Goal: Task Accomplishment & Management: Manage account settings

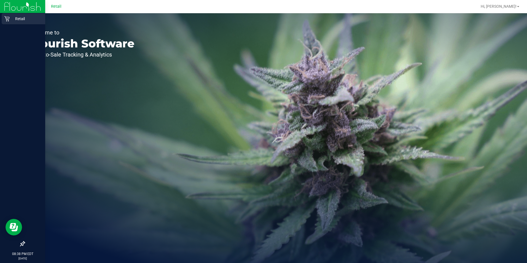
click at [13, 17] on p "Retail" at bounding box center [26, 18] width 33 height 7
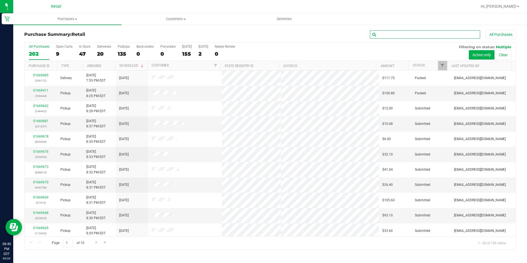
click at [403, 31] on input "text" at bounding box center [425, 34] width 110 height 8
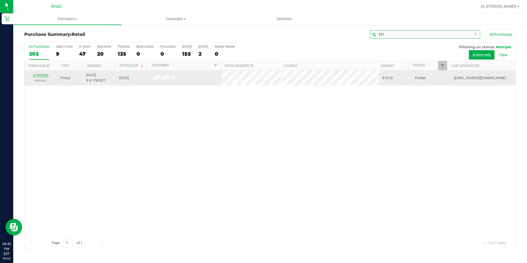
type input "931"
click at [39, 74] on link "01669646" at bounding box center [40, 75] width 15 height 4
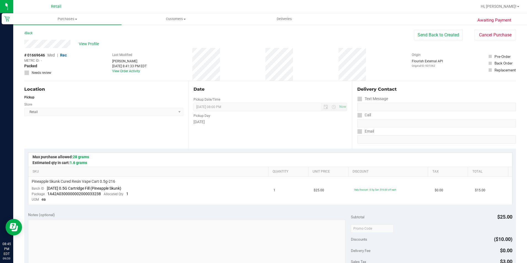
click at [419, 132] on div "Email" at bounding box center [436, 131] width 159 height 8
click at [53, 22] on uib-tab-heading "Purchases Summary of purchases Fulfillment All purchases" at bounding box center [67, 19] width 108 height 12
click at [53, 39] on li "Fulfillment" at bounding box center [67, 40] width 108 height 7
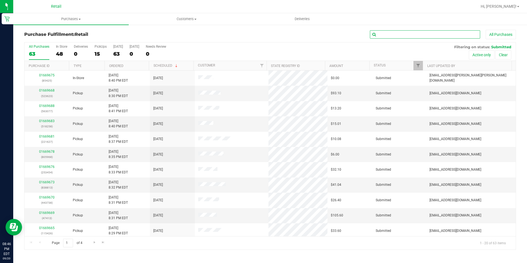
click at [389, 34] on input "text" at bounding box center [425, 34] width 110 height 8
type input "2"
type input "115426"
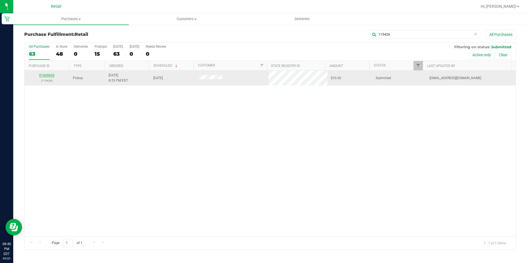
click at [49, 76] on link "01669665" at bounding box center [46, 75] width 15 height 4
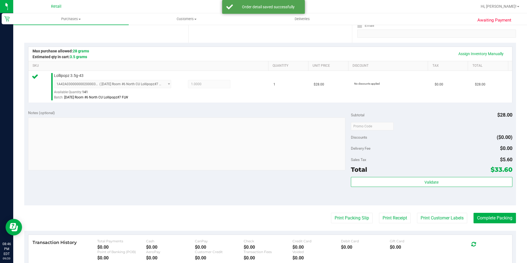
scroll to position [138, 0]
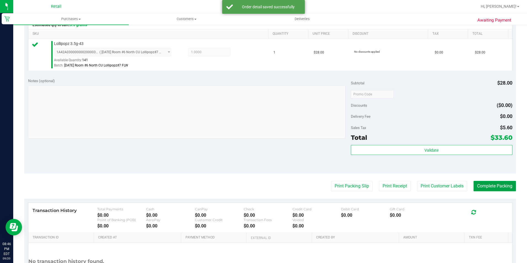
click at [500, 188] on button "Complete Packing" at bounding box center [495, 186] width 42 height 10
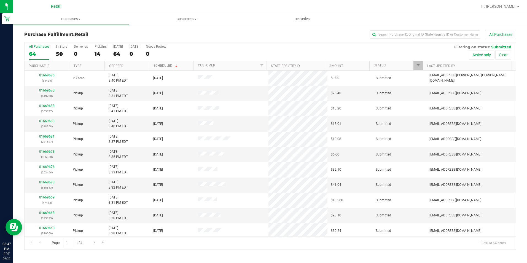
click at [397, 40] on div "Purchase Fulfillment: Retail All Purchases" at bounding box center [270, 36] width 492 height 12
click at [395, 36] on input "text" at bounding box center [425, 34] width 110 height 8
click at [392, 37] on input "text" at bounding box center [425, 34] width 110 height 8
type input "248402"
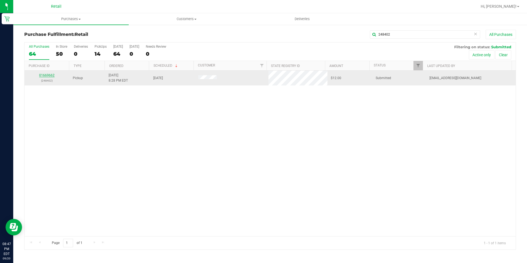
click at [47, 74] on link "01669662" at bounding box center [46, 75] width 15 height 4
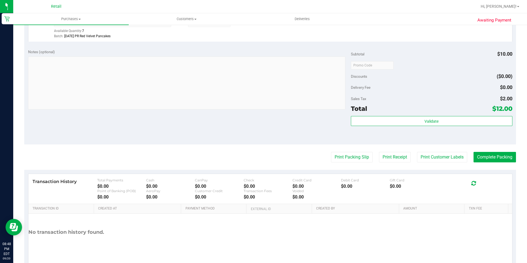
scroll to position [220, 0]
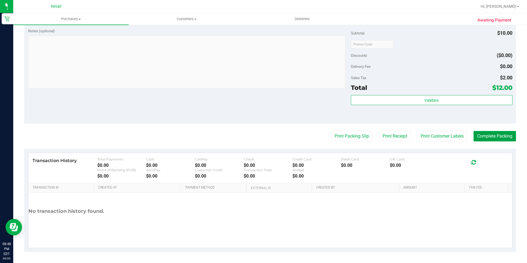
click at [488, 137] on button "Complete Packing" at bounding box center [495, 136] width 42 height 10
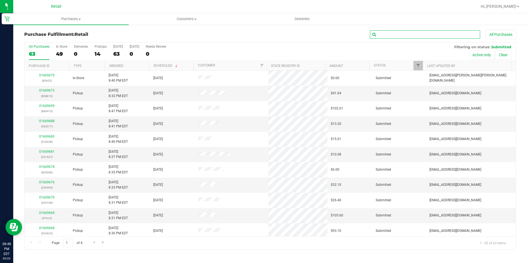
click at [394, 34] on input "text" at bounding box center [425, 34] width 110 height 8
click at [452, 36] on input "text" at bounding box center [425, 34] width 110 height 8
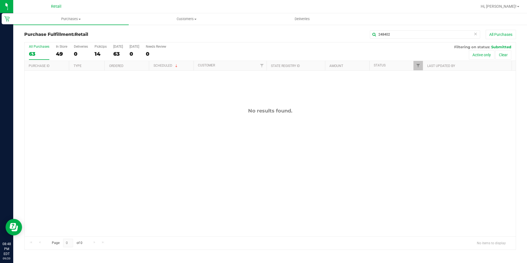
click at [237, 182] on div "No results found." at bounding box center [270, 172] width 491 height 203
click at [409, 27] on div "Purchase Fulfillment: Retail 248402 All Purchases All Purchases 63 In Store 49 …" at bounding box center [270, 139] width 514 height 231
click at [402, 37] on input "248402" at bounding box center [425, 34] width 110 height 8
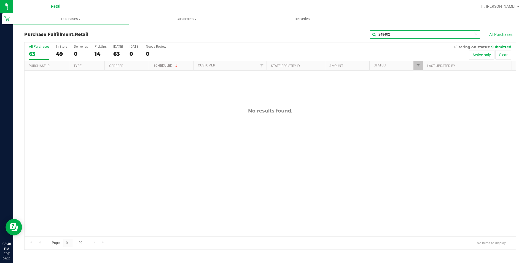
click at [402, 37] on input "248402" at bounding box center [425, 34] width 110 height 8
type input "248402"
click at [170, 22] on uib-tab-heading "Customers All customers Add a new customer All physicians" at bounding box center [186, 19] width 115 height 11
click at [162, 34] on span "All customers" at bounding box center [149, 33] width 40 height 5
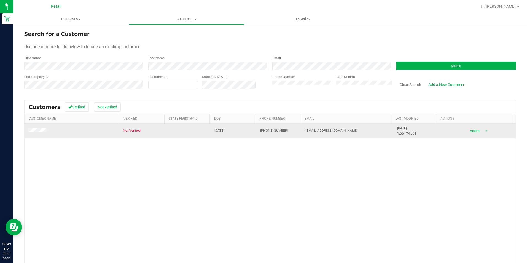
click at [41, 128] on td at bounding box center [72, 131] width 95 height 15
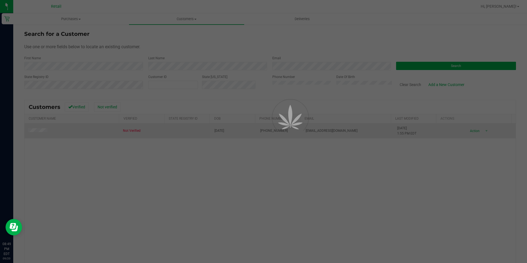
click at [40, 130] on div at bounding box center [263, 131] width 527 height 263
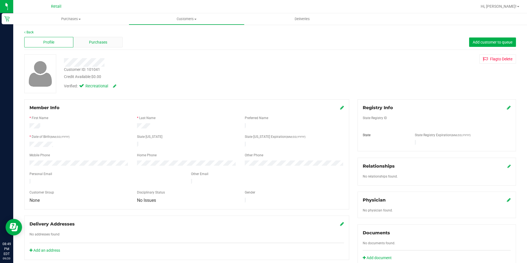
click at [98, 41] on span "Purchases" at bounding box center [98, 42] width 18 height 6
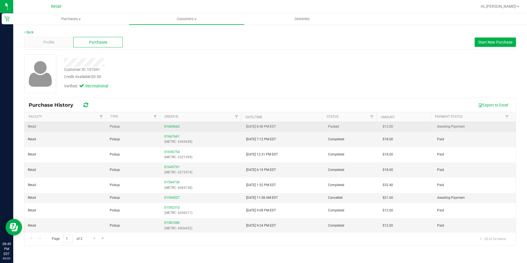
click at [168, 129] on div "01669662" at bounding box center [201, 126] width 75 height 5
click at [173, 129] on div "01669662" at bounding box center [201, 126] width 75 height 5
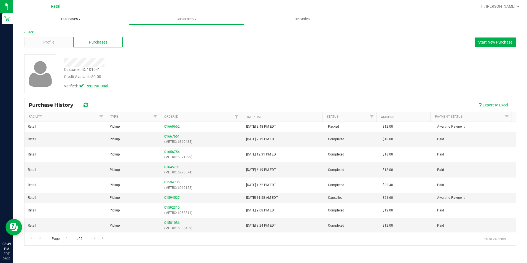
click at [71, 19] on span "Purchases" at bounding box center [71, 19] width 116 height 5
click at [54, 39] on li "Fulfillment" at bounding box center [71, 40] width 116 height 7
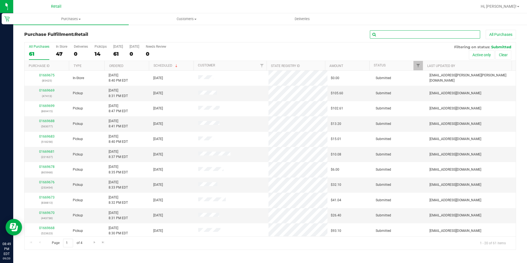
click at [412, 33] on input "text" at bounding box center [425, 34] width 110 height 8
type input "47413"
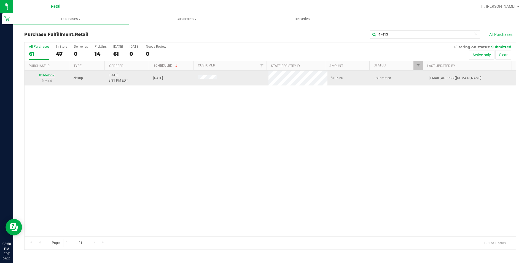
click at [49, 74] on link "01669669" at bounding box center [46, 75] width 15 height 4
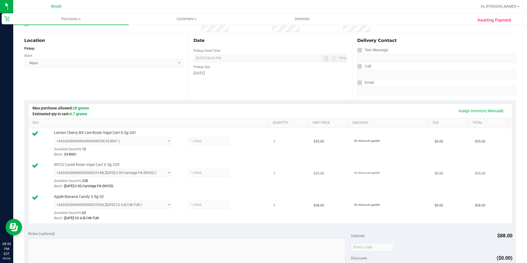
scroll to position [138, 0]
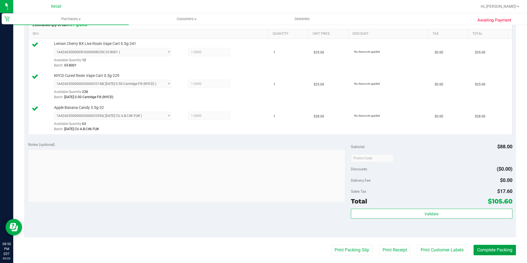
click at [512, 253] on button "Complete Packing" at bounding box center [495, 250] width 42 height 10
click at [502, 249] on button "Complete Packing" at bounding box center [495, 250] width 42 height 10
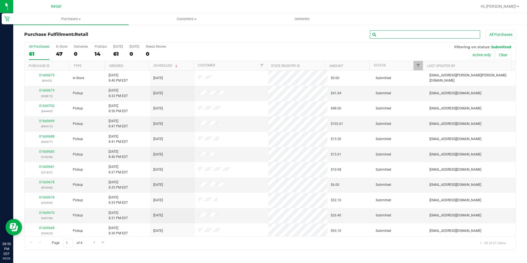
click at [410, 32] on input "text" at bounding box center [425, 34] width 110 height 8
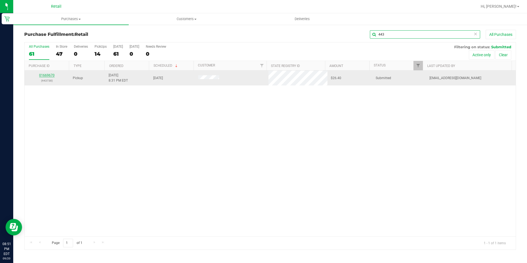
type input "443"
click at [44, 77] on link "01669670" at bounding box center [46, 75] width 15 height 4
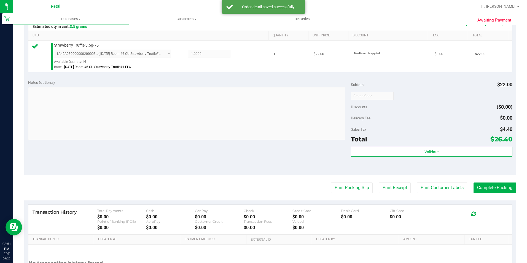
scroll to position [165, 0]
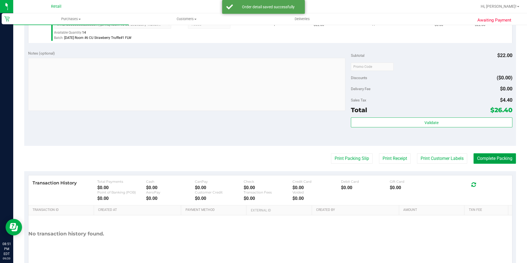
click at [478, 156] on button "Complete Packing" at bounding box center [495, 158] width 42 height 10
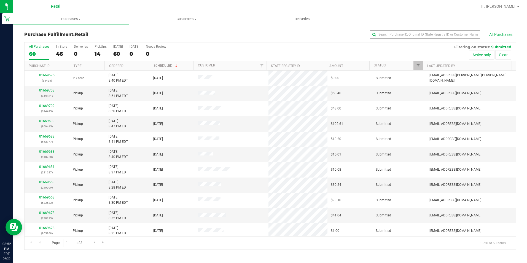
drag, startPoint x: 457, startPoint y: 39, endPoint x: 457, endPoint y: 36, distance: 3.0
click at [457, 39] on div "All Purchases" at bounding box center [352, 34] width 328 height 9
click at [457, 32] on input "text" at bounding box center [425, 34] width 110 height 8
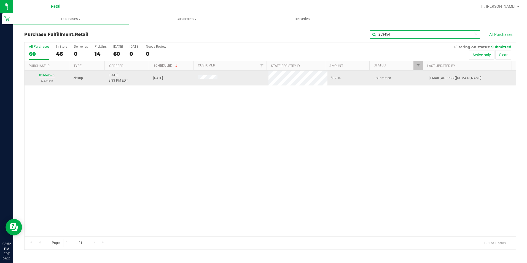
type input "253454"
click at [52, 76] on link "01669676" at bounding box center [46, 75] width 15 height 4
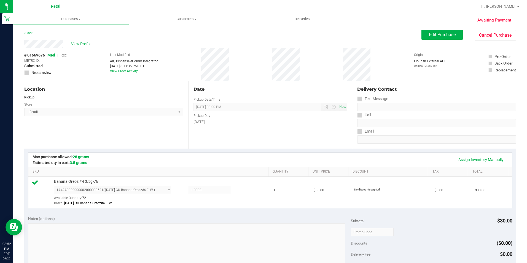
scroll to position [188, 0]
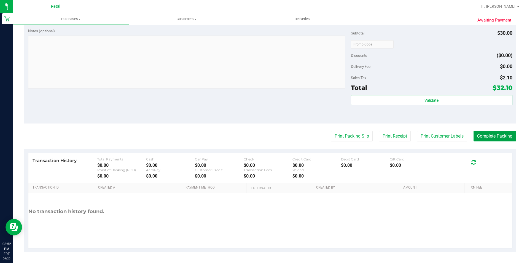
click at [484, 139] on button "Complete Packing" at bounding box center [495, 136] width 42 height 10
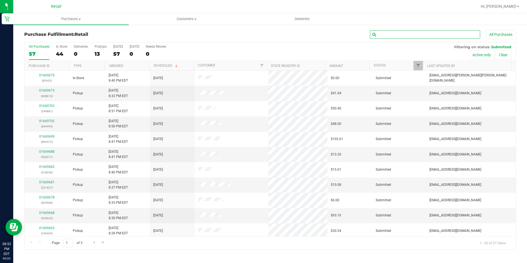
click at [456, 36] on input "text" at bounding box center [425, 34] width 110 height 8
type input "518258"
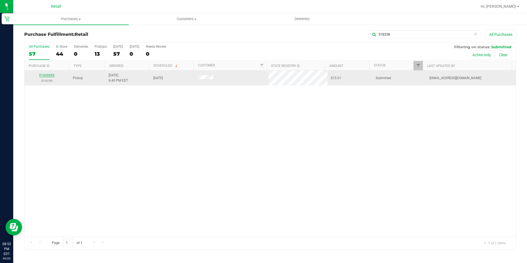
click at [47, 76] on link "01669683" at bounding box center [46, 75] width 15 height 4
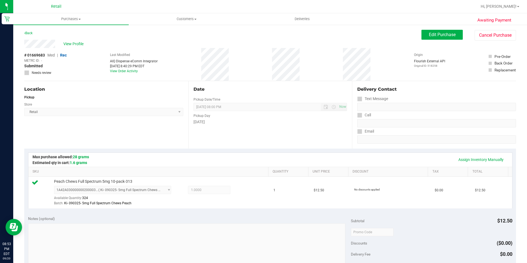
scroll to position [83, 0]
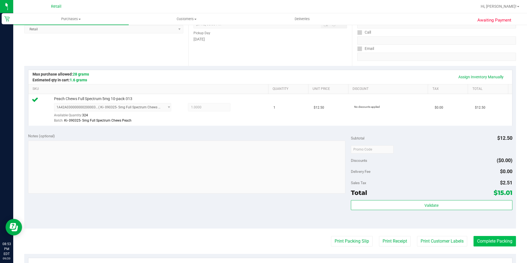
drag, startPoint x: 464, startPoint y: 236, endPoint x: 481, endPoint y: 237, distance: 17.7
click at [464, 236] on purchase-details "Back Edit Purchase Cancel Purchase View Profile # 01669683 Med | Rec METRC ID: …" at bounding box center [270, 152] width 492 height 410
click at [485, 237] on button "Complete Packing" at bounding box center [495, 241] width 42 height 10
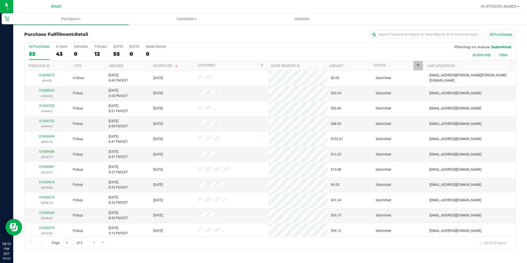
click at [408, 39] on div "All Purchases" at bounding box center [352, 34] width 328 height 9
drag, startPoint x: 408, startPoint y: 39, endPoint x: 402, endPoint y: 36, distance: 6.2
click at [402, 36] on input "text" at bounding box center [425, 34] width 110 height 8
type input "221627"
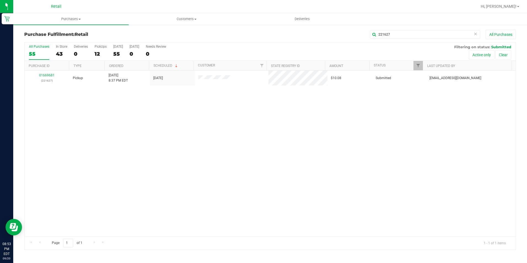
click at [47, 70] on th "Purchase ID" at bounding box center [47, 66] width 44 height 10
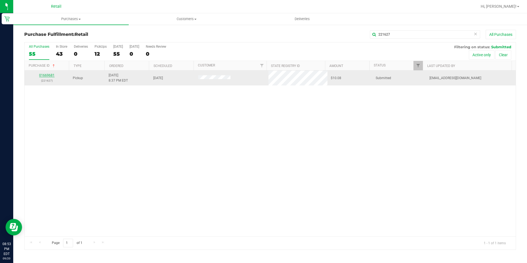
click at [49, 73] on link "01669681" at bounding box center [46, 75] width 15 height 4
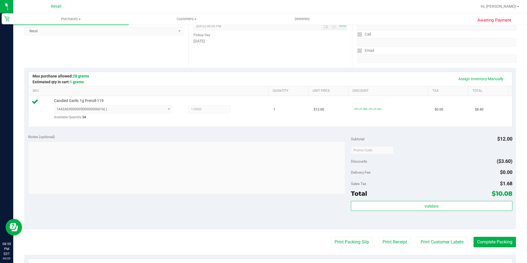
scroll to position [138, 0]
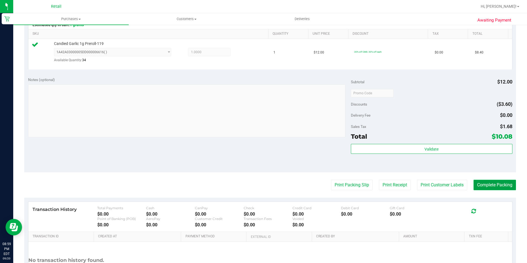
click at [491, 180] on button "Complete Packing" at bounding box center [495, 185] width 42 height 10
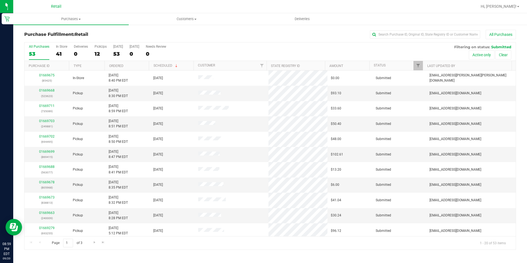
click at [398, 25] on ul "Purchases Summary of purchases Fulfillment All purchases Customers All customer…" at bounding box center [276, 19] width 527 height 12
click at [404, 30] on div "All Purchases" at bounding box center [352, 34] width 328 height 9
click at [404, 34] on input "text" at bounding box center [425, 34] width 110 height 8
type input "240009"
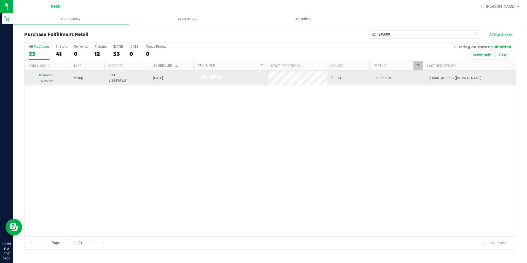
click at [50, 75] on link "01669663" at bounding box center [46, 75] width 15 height 4
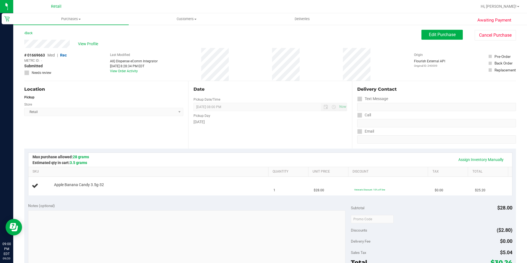
click at [149, 202] on div "Notes (optional) Subtotal $28.00 Discounts ($2.80) Delivery Fee $0.00 Sales Tax…" at bounding box center [270, 248] width 492 height 99
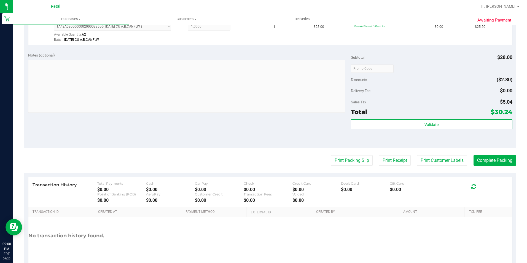
scroll to position [165, 0]
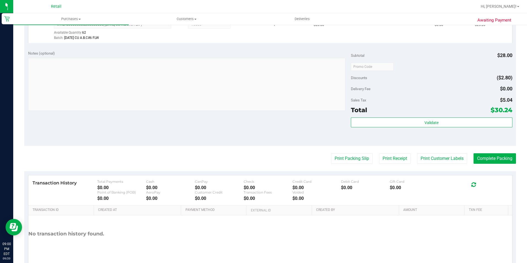
click at [498, 141] on div "Validate" at bounding box center [432, 129] width 162 height 25
click at [495, 148] on purchase-details "Back Edit Purchase Cancel Purchase View Profile # 01669663 Med | Rec METRC ID: …" at bounding box center [270, 69] width 492 height 410
click at [494, 158] on button "Complete Packing" at bounding box center [495, 158] width 42 height 10
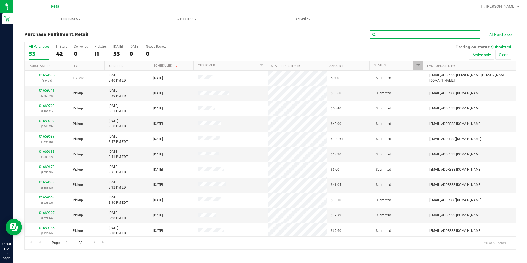
click at [446, 35] on input "text" at bounding box center [425, 34] width 110 height 8
type input "805968"
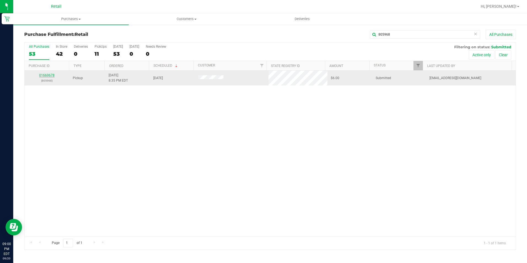
click at [49, 76] on link "01669678" at bounding box center [46, 75] width 15 height 4
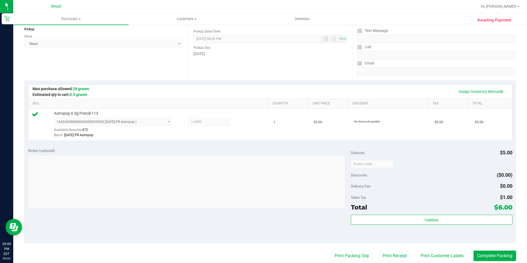
scroll to position [138, 0]
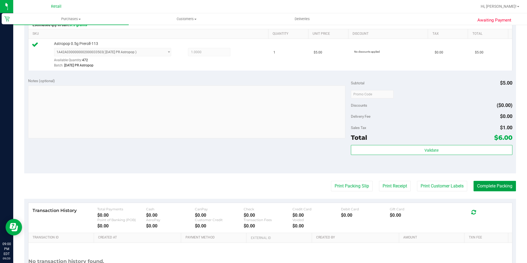
click at [487, 191] on button "Complete Packing" at bounding box center [495, 186] width 42 height 10
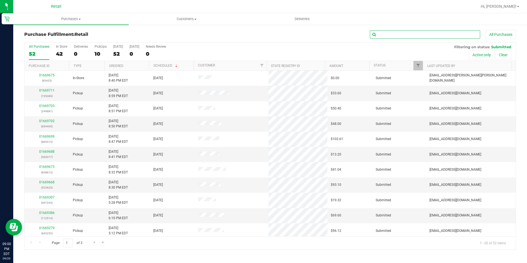
click at [404, 33] on input "text" at bounding box center [425, 34] width 110 height 8
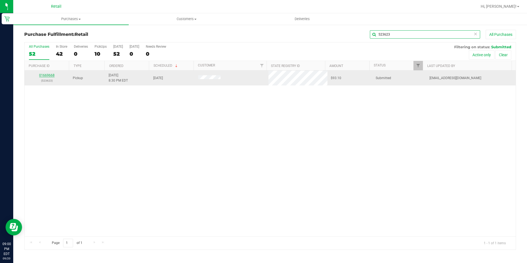
type input "523623"
click at [47, 76] on link "01669668" at bounding box center [46, 75] width 15 height 4
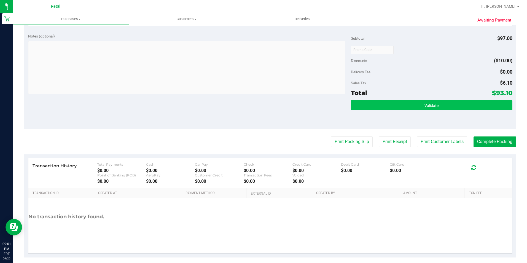
scroll to position [315, 0]
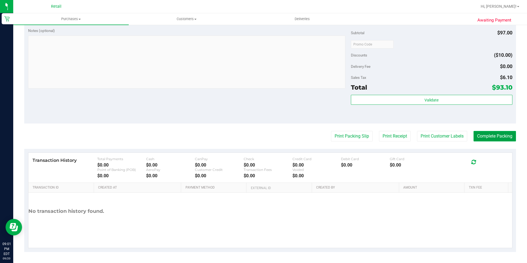
click at [495, 136] on button "Complete Packing" at bounding box center [495, 136] width 42 height 10
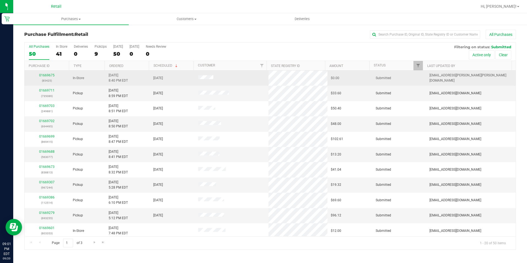
scroll to position [28, 0]
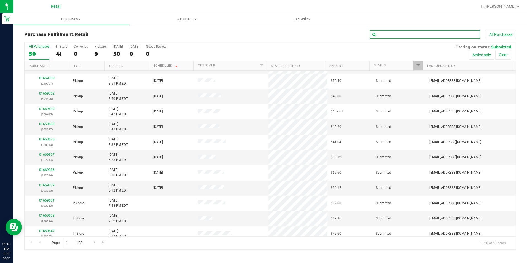
drag, startPoint x: 385, startPoint y: 31, endPoint x: 386, endPoint y: 35, distance: 3.9
click at [385, 31] on input "text" at bounding box center [425, 34] width 110 height 8
click at [386, 35] on input "text" at bounding box center [425, 34] width 110 height 8
type input "563077"
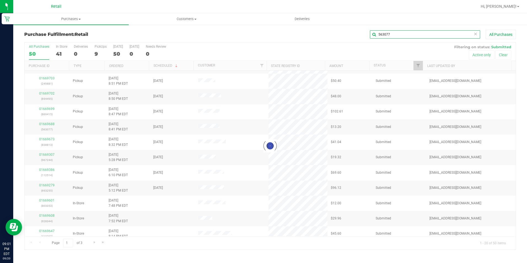
scroll to position [0, 0]
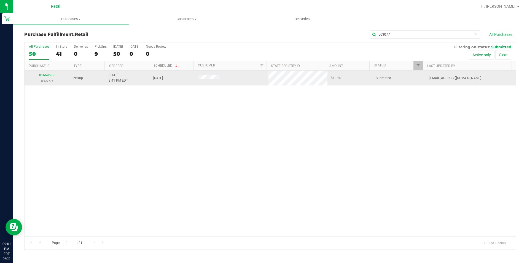
click at [51, 78] on div "01669688 (563077)" at bounding box center [47, 78] width 38 height 10
click at [44, 75] on link "01669688" at bounding box center [46, 75] width 15 height 4
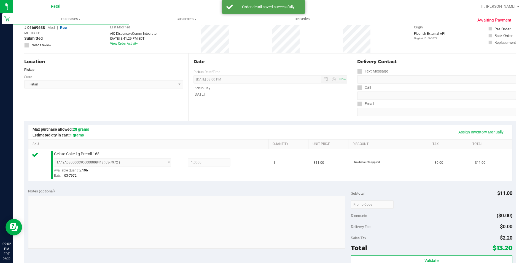
scroll to position [188, 0]
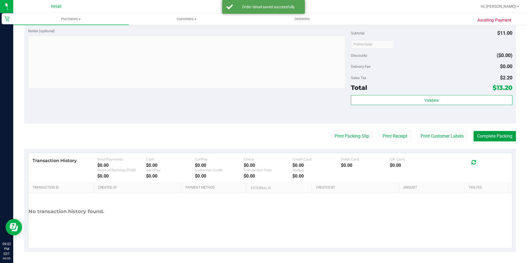
click at [489, 135] on button "Complete Packing" at bounding box center [495, 136] width 42 height 10
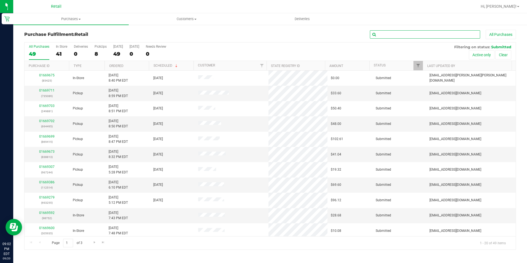
click at [424, 37] on input "text" at bounding box center [425, 34] width 110 height 8
type input "838813"
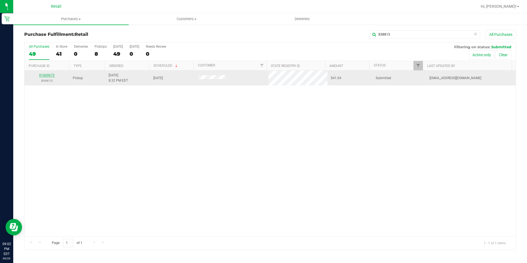
click at [49, 75] on link "01669673" at bounding box center [46, 75] width 15 height 4
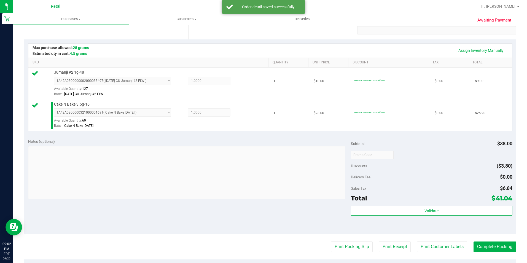
scroll to position [110, 0]
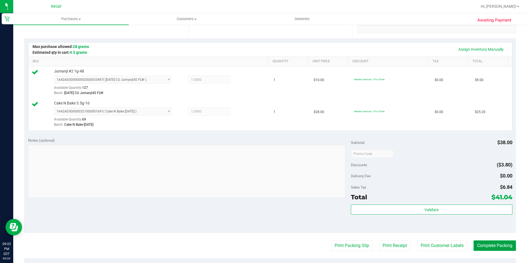
click at [500, 246] on button "Complete Packing" at bounding box center [495, 245] width 42 height 10
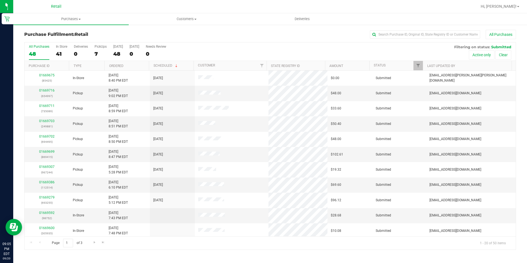
click at [419, 41] on div "Purchase Fulfillment: Retail All Purchases" at bounding box center [270, 36] width 492 height 12
click at [419, 37] on input "text" at bounding box center [425, 34] width 110 height 8
type input "654997"
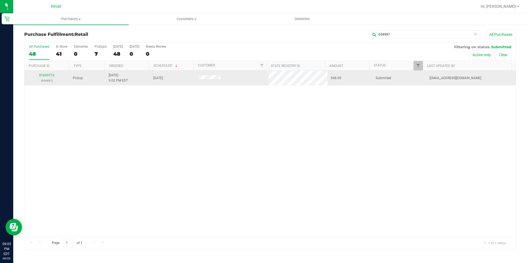
click at [52, 77] on div "01669716 (654997)" at bounding box center [47, 78] width 38 height 10
click at [52, 74] on link "01669716" at bounding box center [46, 75] width 15 height 4
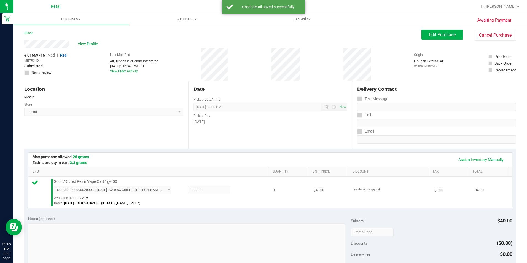
scroll to position [188, 0]
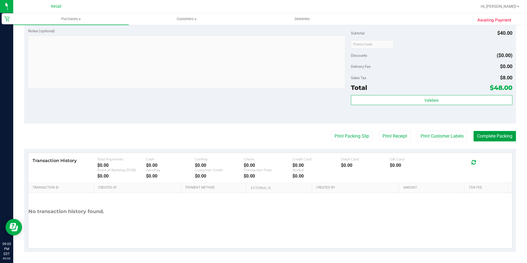
click at [493, 135] on button "Complete Packing" at bounding box center [495, 136] width 42 height 10
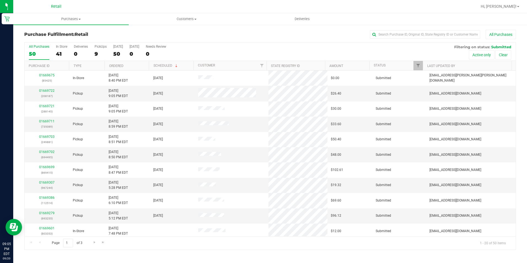
click at [400, 39] on div "All Purchases" at bounding box center [352, 34] width 328 height 9
click at [399, 39] on div "All Purchases" at bounding box center [352, 34] width 328 height 9
drag, startPoint x: 399, startPoint y: 39, endPoint x: 393, endPoint y: 21, distance: 19.1
click at [393, 21] on ul "Purchases Summary of purchases Fulfillment All purchases Customers All customer…" at bounding box center [276, 19] width 527 height 12
click at [400, 34] on input "text" at bounding box center [425, 34] width 110 height 8
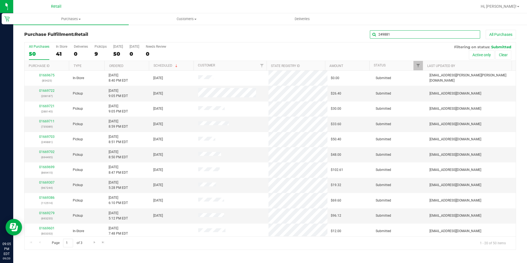
type input "249881"
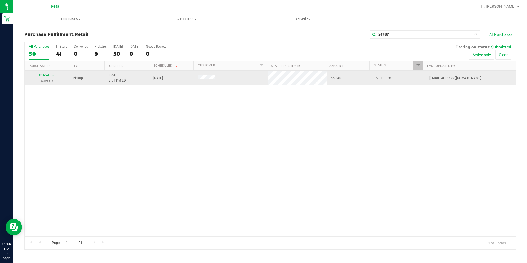
click at [51, 76] on link "01669703" at bounding box center [46, 75] width 15 height 4
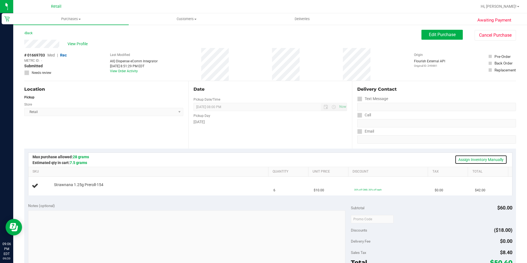
click at [465, 158] on link "Assign Inventory Manually" at bounding box center [481, 159] width 52 height 9
click at [66, 191] on div "Add Package" at bounding box center [160, 188] width 212 height 5
click at [65, 189] on link "Add Package" at bounding box center [64, 189] width 20 height 4
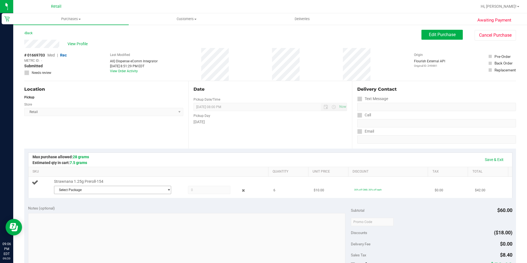
click at [77, 189] on span "Select Package" at bounding box center [109, 190] width 110 height 8
click at [90, 215] on li "1A42A03000005DD000006559 ( )" at bounding box center [111, 213] width 115 height 8
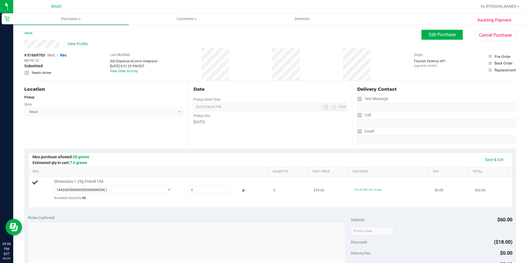
click at [202, 194] on div "1A42A03000005DD000006559 ( ) 1A42A03000005DD000006559 Available Quantity: 46" at bounding box center [160, 195] width 212 height 19
click at [203, 191] on span at bounding box center [209, 190] width 42 height 8
type input "6"
click at [494, 160] on link "Save & Exit" at bounding box center [494, 159] width 26 height 9
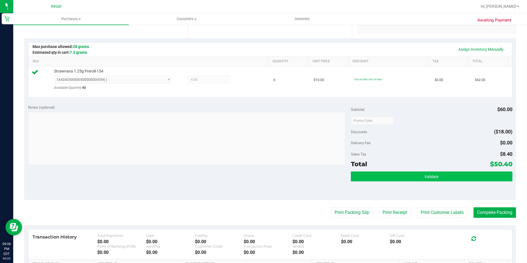
scroll to position [138, 0]
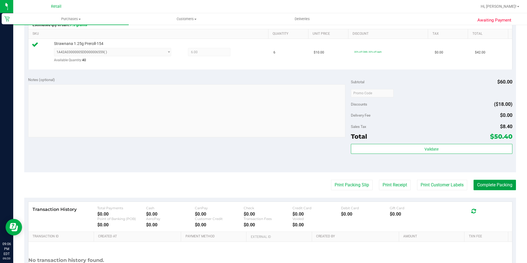
click at [498, 183] on button "Complete Packing" at bounding box center [495, 185] width 42 height 10
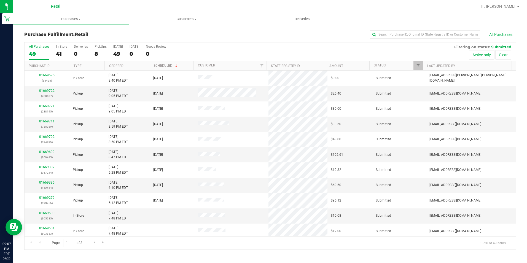
click at [394, 28] on div "Purchase Fulfillment: Retail All Purchases All Purchases 49 In Store 41 Deliver…" at bounding box center [270, 139] width 514 height 231
click at [393, 36] on input "text" at bounding box center [425, 34] width 110 height 8
type input "694495"
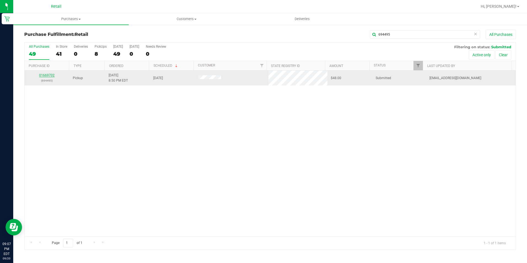
click at [49, 76] on link "01669702" at bounding box center [46, 75] width 15 height 4
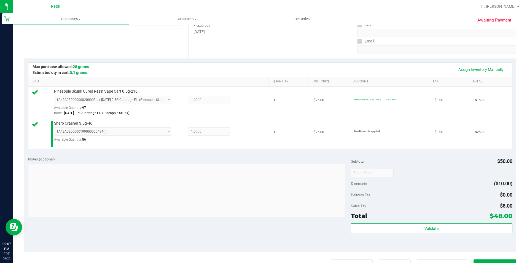
scroll to position [138, 0]
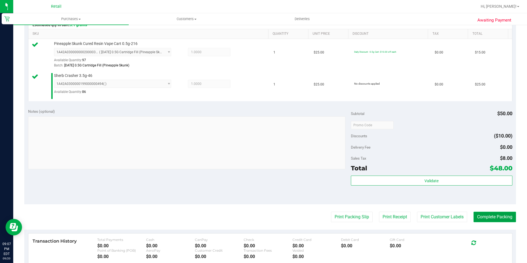
click at [482, 220] on button "Complete Packing" at bounding box center [495, 217] width 42 height 10
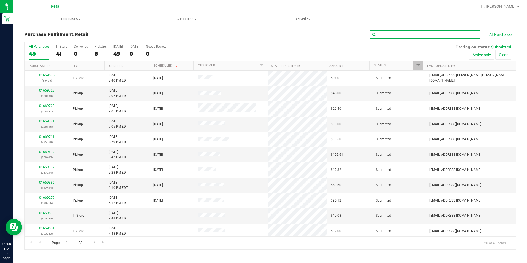
click at [405, 33] on input "text" at bounding box center [425, 34] width 110 height 8
type input "869415"
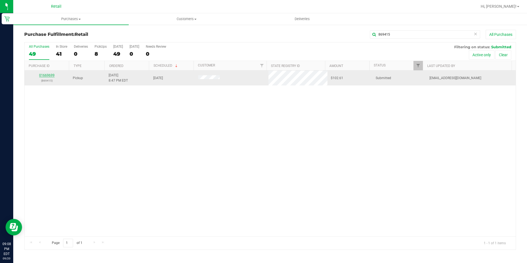
click at [44, 76] on link "01669699" at bounding box center [46, 75] width 15 height 4
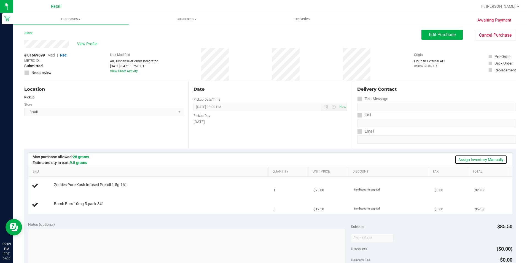
click at [475, 158] on link "Assign Inventory Manually" at bounding box center [481, 159] width 52 height 9
click at [66, 210] on div "Add Package" at bounding box center [160, 207] width 212 height 5
click at [65, 207] on link "Add Package" at bounding box center [64, 207] width 20 height 4
click at [75, 207] on span "Select Package" at bounding box center [109, 209] width 110 height 8
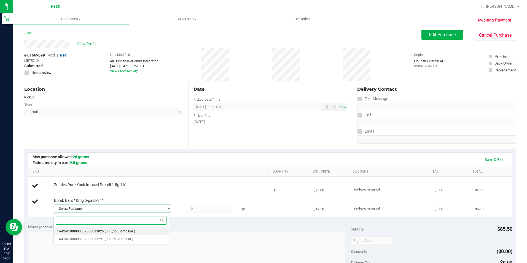
click at [132, 231] on span "( Ki 8/22 Bomb Bar )" at bounding box center [120, 231] width 30 height 4
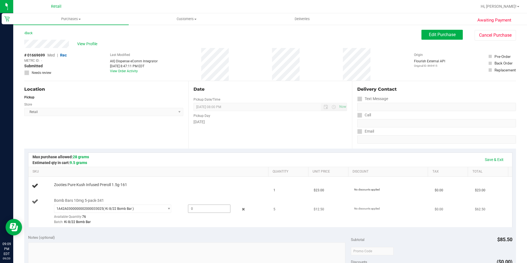
click at [214, 206] on span at bounding box center [209, 209] width 42 height 8
type input "5"
click at [62, 188] on link "Add Package" at bounding box center [64, 189] width 20 height 4
click at [446, 36] on span "Edit Purchase" at bounding box center [442, 34] width 27 height 5
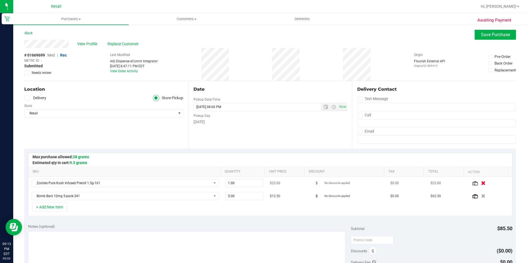
click at [481, 181] on icon "button" at bounding box center [483, 183] width 5 height 4
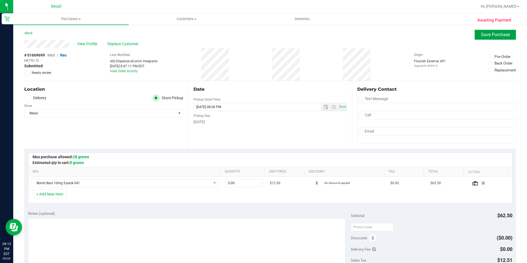
click at [480, 38] on button "Save Purchase" at bounding box center [495, 35] width 41 height 10
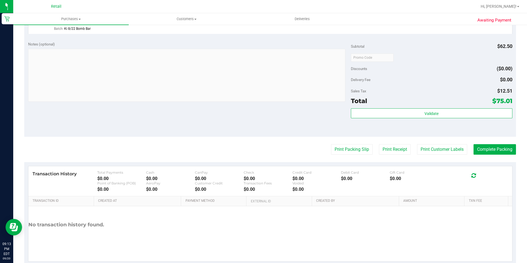
scroll to position [188, 0]
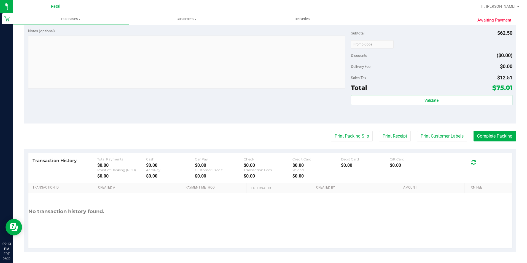
click at [494, 130] on purchase-details "Back Edit Purchase Cancel Purchase View Profile # 01669699 Med | Rec METRC ID: …" at bounding box center [270, 47] width 492 height 410
click at [500, 133] on button "Complete Packing" at bounding box center [495, 136] width 42 height 10
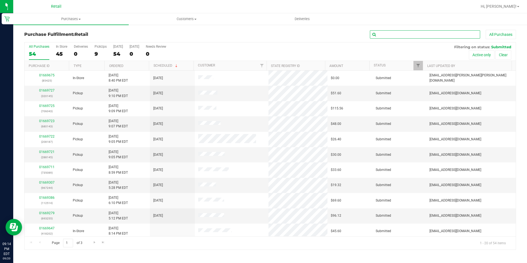
click at [411, 34] on input "text" at bounding box center [425, 34] width 110 height 8
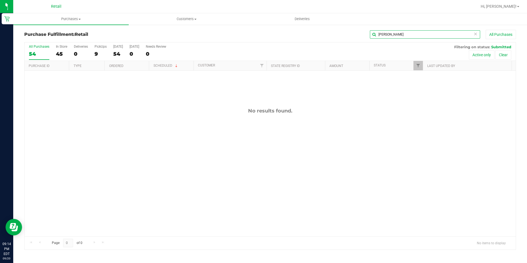
type input "[PERSON_NAME]"
click at [69, 20] on span "Purchases" at bounding box center [71, 19] width 116 height 5
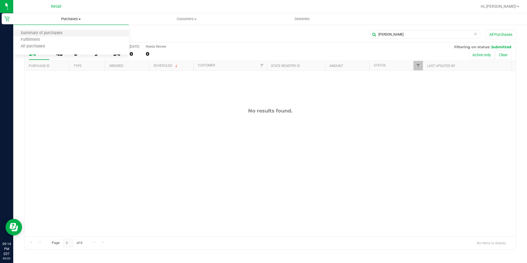
click at [76, 32] on li "Summary of purchases" at bounding box center [71, 33] width 116 height 7
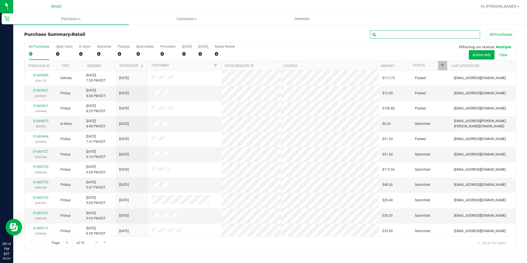
click at [457, 38] on input "text" at bounding box center [425, 34] width 110 height 8
click at [457, 35] on input "text" at bounding box center [425, 34] width 110 height 8
type input "[PERSON_NAME]"
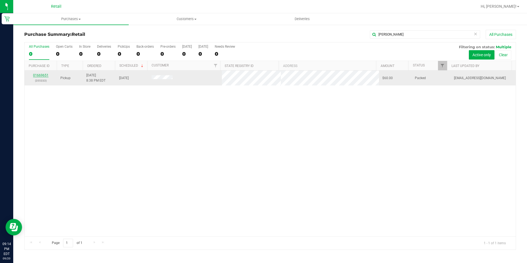
click at [40, 75] on link "01669651" at bounding box center [40, 75] width 15 height 4
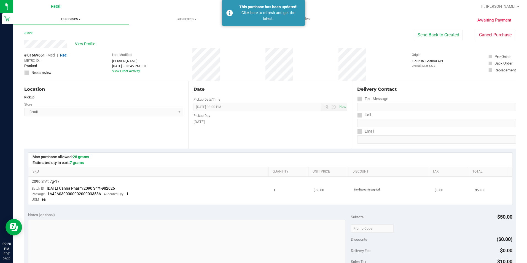
click at [63, 20] on span "Purchases" at bounding box center [71, 19] width 116 height 5
click at [73, 38] on li "Fulfillment" at bounding box center [71, 40] width 116 height 7
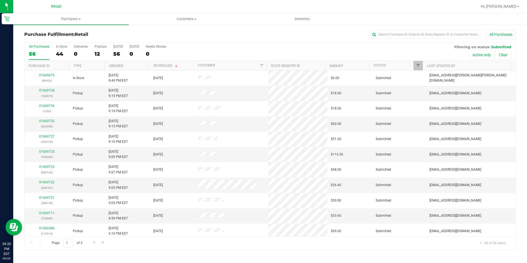
click at [398, 27] on div "Purchase Fulfillment: Retail All Purchases All Purchases 56 In Store 44 Deliver…" at bounding box center [270, 139] width 514 height 231
click at [400, 33] on input "text" at bounding box center [425, 34] width 110 height 8
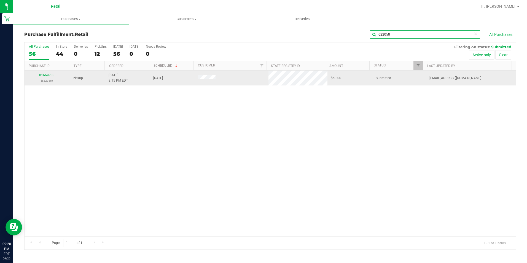
type input "622058"
click at [48, 73] on td "01669733 (622058)" at bounding box center [47, 78] width 45 height 15
click at [49, 75] on link "01669733" at bounding box center [46, 75] width 15 height 4
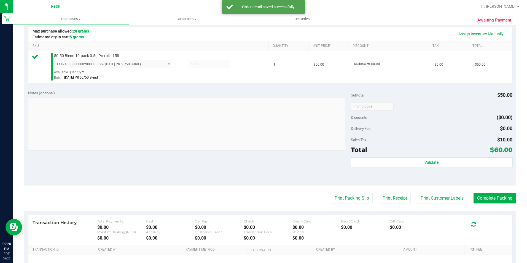
scroll to position [138, 0]
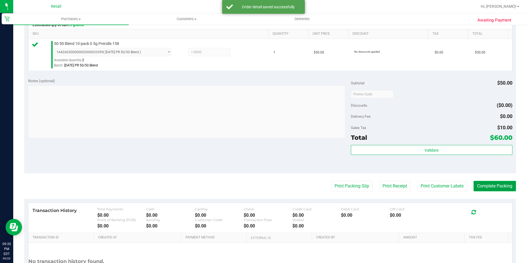
click at [498, 181] on button "Complete Packing" at bounding box center [495, 186] width 42 height 10
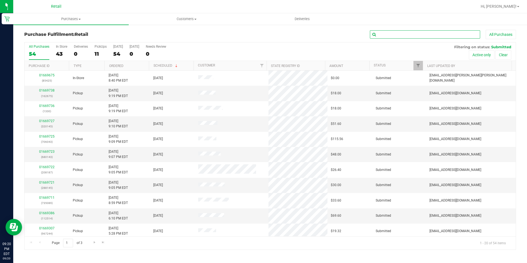
click at [417, 34] on input "text" at bounding box center [425, 34] width 110 height 8
click at [389, 36] on input "text" at bounding box center [425, 34] width 110 height 8
click at [358, 121] on td "$51.60" at bounding box center [350, 123] width 45 height 15
click at [414, 36] on input "text" at bounding box center [425, 34] width 110 height 8
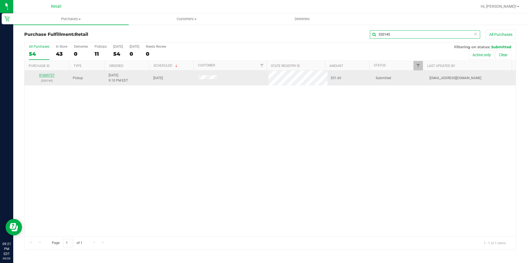
type input "320145"
click at [50, 74] on link "01669727" at bounding box center [46, 75] width 15 height 4
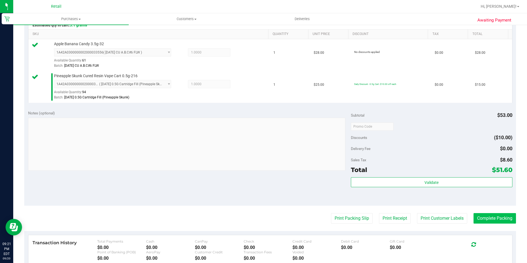
scroll to position [138, 0]
click at [509, 218] on button "Complete Packing" at bounding box center [495, 218] width 42 height 10
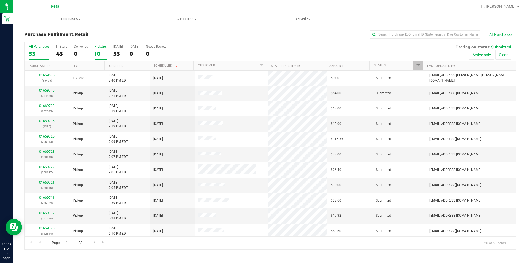
click at [100, 55] on div "10" at bounding box center [101, 54] width 12 height 6
click at [0, 0] on input "PickUps 10" at bounding box center [0, 0] width 0 height 0
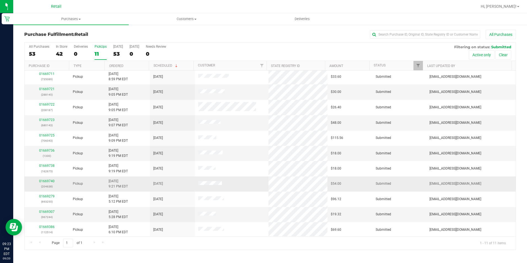
scroll to position [2, 0]
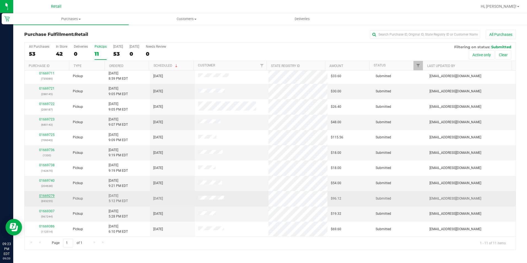
click at [48, 196] on link "01669279" at bounding box center [46, 196] width 15 height 4
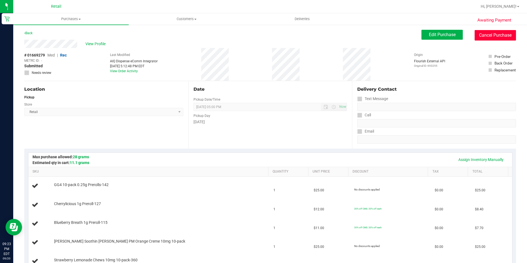
click at [492, 32] on button "Cancel Purchase" at bounding box center [495, 35] width 41 height 10
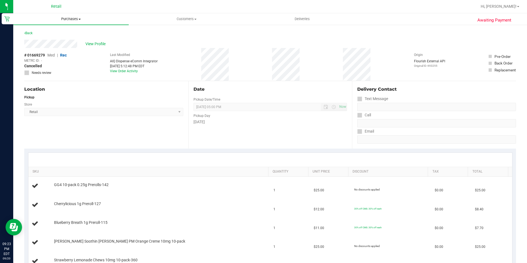
click at [64, 18] on span "Purchases" at bounding box center [71, 19] width 116 height 5
click at [60, 39] on li "Fulfillment" at bounding box center [71, 40] width 116 height 7
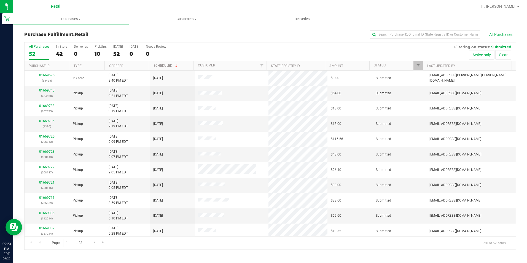
click at [90, 53] on div "All Purchases 52 In Store 42 Deliveries 0 PickUps 10 [DATE] 52 [DATE] 0 Needs R…" at bounding box center [270, 51] width 491 height 18
click at [101, 53] on div "10" at bounding box center [101, 54] width 12 height 6
click at [0, 0] on input "PickUps 10" at bounding box center [0, 0] width 0 height 0
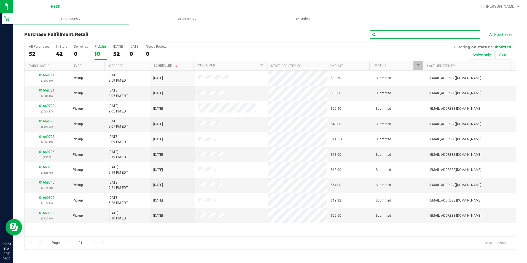
click at [392, 38] on input "text" at bounding box center [425, 34] width 110 height 8
type input "288145"
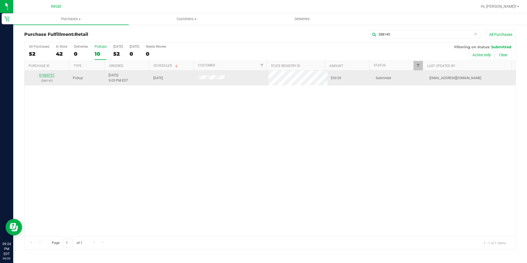
click at [50, 75] on link "01669721" at bounding box center [46, 75] width 15 height 4
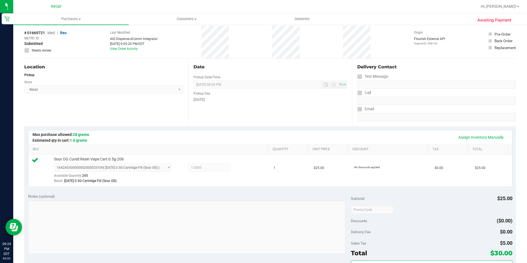
scroll to position [110, 0]
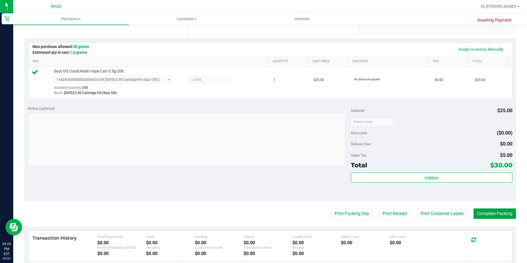
click at [484, 212] on button "Complete Packing" at bounding box center [495, 213] width 42 height 10
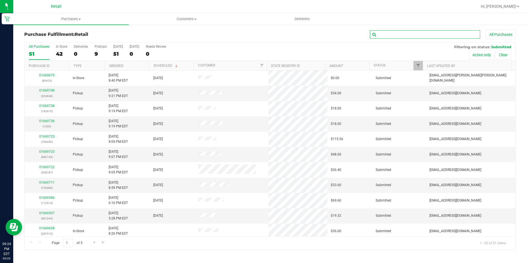
click at [384, 37] on input "text" at bounding box center [425, 34] width 110 height 8
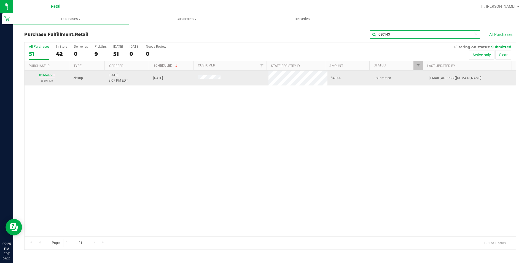
type input "680143"
click at [45, 75] on link "01669723" at bounding box center [46, 75] width 15 height 4
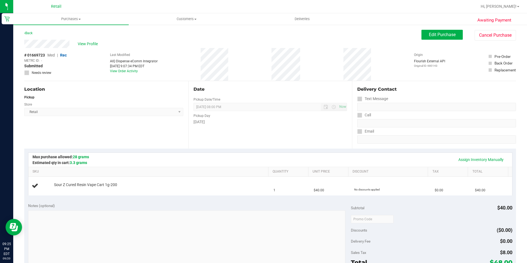
click at [138, 101] on div "Store" at bounding box center [103, 104] width 159 height 8
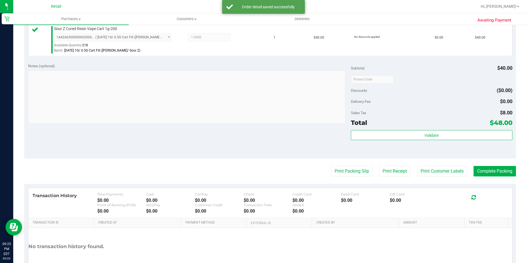
scroll to position [165, 0]
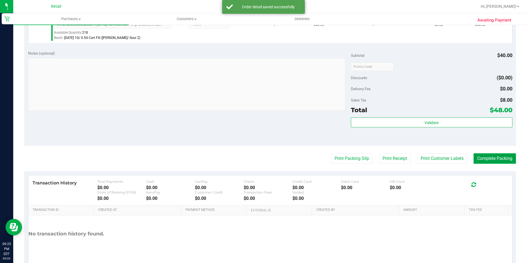
click at [495, 162] on button "Complete Packing" at bounding box center [495, 158] width 42 height 10
click at [493, 156] on button "Complete Packing" at bounding box center [495, 158] width 42 height 10
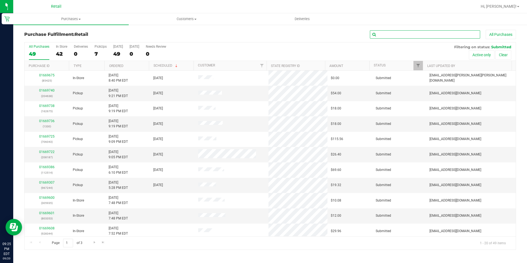
click at [386, 31] on input "text" at bounding box center [425, 34] width 110 height 8
type input "208187"
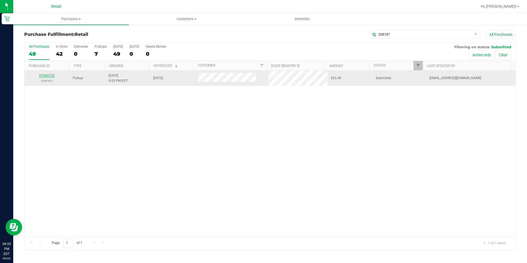
click at [44, 75] on link "01669722" at bounding box center [46, 76] width 15 height 4
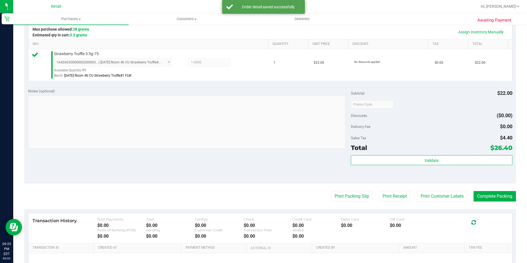
scroll to position [165, 0]
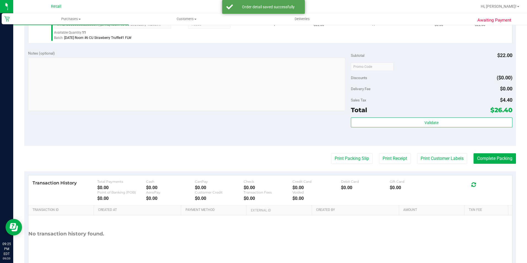
click at [484, 152] on purchase-details "Back Edit Purchase Cancel Purchase View Profile # 01669722 Med | Rec METRC ID: …" at bounding box center [270, 69] width 492 height 410
click at [484, 155] on button "Complete Packing" at bounding box center [495, 158] width 42 height 10
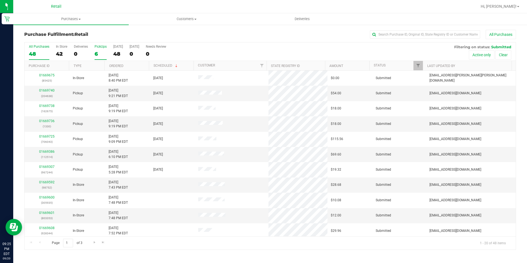
click at [101, 58] on label "PickUps 6" at bounding box center [101, 52] width 12 height 15
click at [0, 0] on input "PickUps 6" at bounding box center [0, 0] width 0 height 0
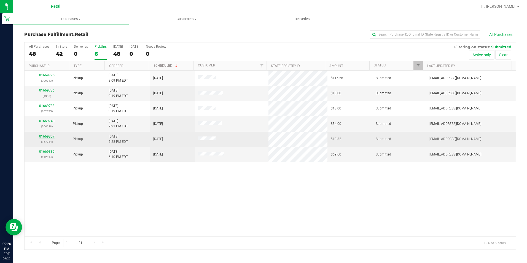
click at [50, 137] on link "01669307" at bounding box center [46, 137] width 15 height 4
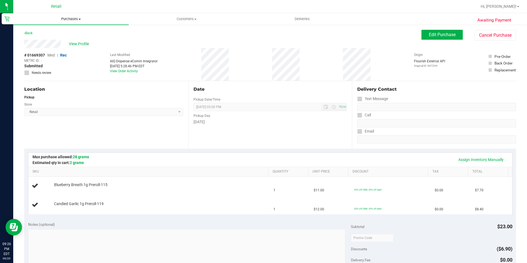
click at [65, 20] on span "Purchases" at bounding box center [71, 19] width 116 height 5
click at [52, 40] on li "Fulfillment" at bounding box center [71, 40] width 116 height 7
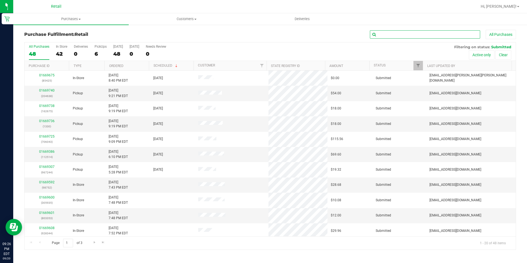
click at [405, 34] on input "text" at bounding box center [425, 34] width 110 height 8
type input "735089"
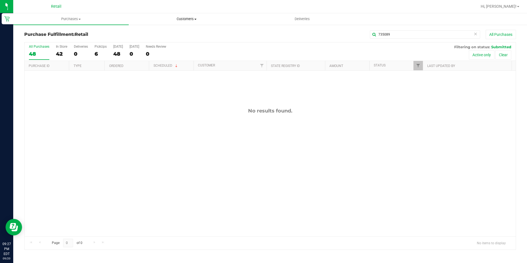
click at [180, 21] on span "Customers" at bounding box center [186, 19] width 115 height 5
click at [173, 31] on li "All customers" at bounding box center [187, 33] width 116 height 7
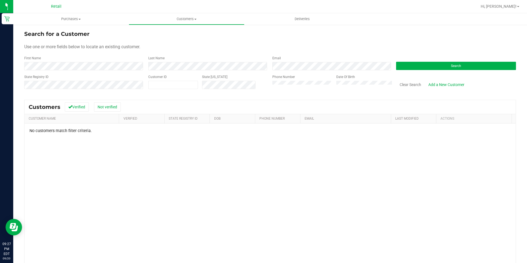
click at [292, 97] on div "Search for a Customer Use one or more fields below to locate an existing custom…" at bounding box center [270, 166] width 492 height 273
click at [289, 101] on div "Customers Verified Not verified" at bounding box center [270, 107] width 491 height 14
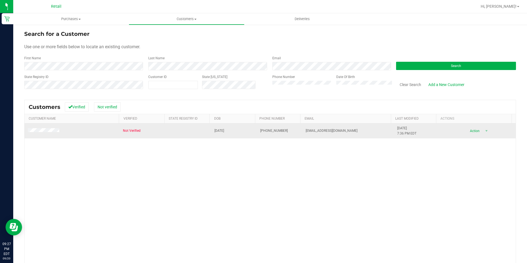
click at [42, 136] on td at bounding box center [72, 131] width 95 height 15
click at [42, 132] on div "Purchases Summary of purchases Fulfillment All purchases Customers All customer…" at bounding box center [270, 138] width 514 height 250
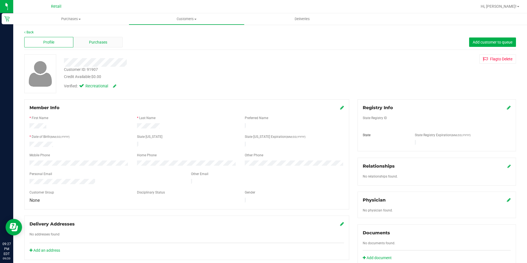
click at [99, 43] on span "Purchases" at bounding box center [98, 42] width 18 height 6
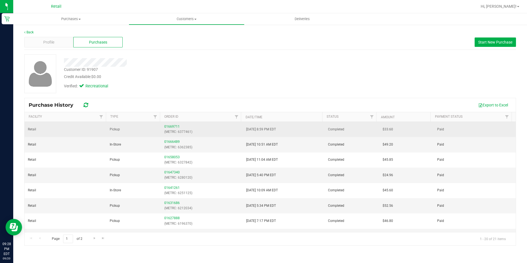
click at [168, 122] on td "01669711 (METRC: 6377461)" at bounding box center [202, 129] width 82 height 15
click at [171, 126] on link "01669711" at bounding box center [171, 127] width 15 height 4
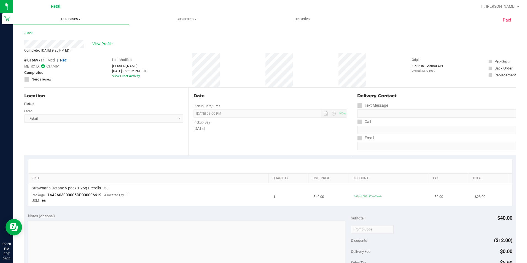
click at [79, 21] on span "Purchases" at bounding box center [71, 19] width 116 height 5
click at [57, 39] on li "Fulfillment" at bounding box center [71, 40] width 116 height 7
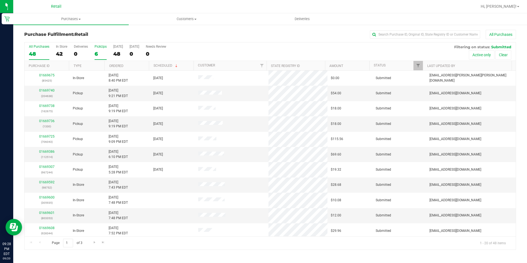
click at [103, 47] on div "PickUps" at bounding box center [101, 47] width 12 height 4
click at [0, 0] on input "PickUps 6" at bounding box center [0, 0] width 0 height 0
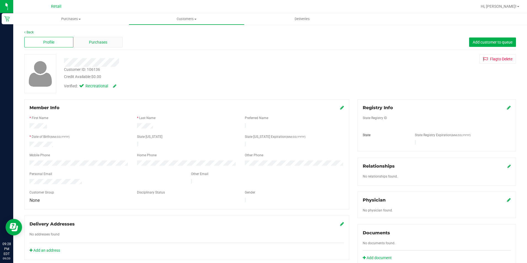
click at [103, 44] on span "Purchases" at bounding box center [98, 42] width 18 height 6
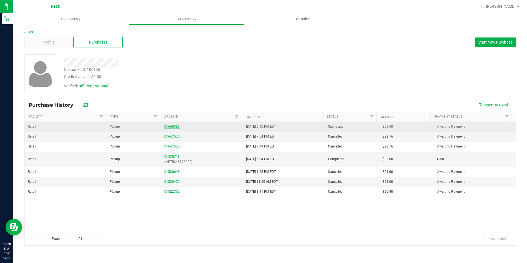
click at [174, 126] on link "01669386" at bounding box center [171, 127] width 15 height 4
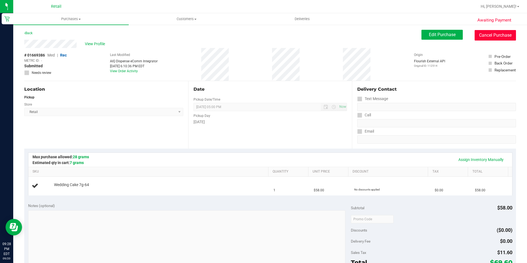
drag, startPoint x: 508, startPoint y: 31, endPoint x: 292, endPoint y: 37, distance: 216.0
click at [507, 31] on button "Cancel Purchase" at bounding box center [495, 35] width 41 height 10
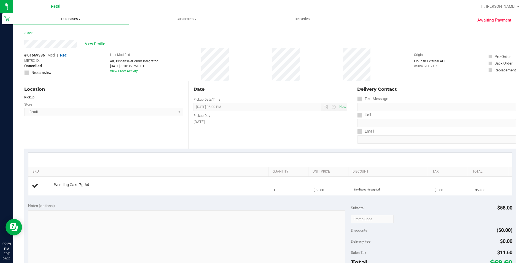
click at [73, 17] on span "Purchases" at bounding box center [71, 19] width 116 height 5
click at [54, 41] on li "Fulfillment" at bounding box center [71, 40] width 116 height 7
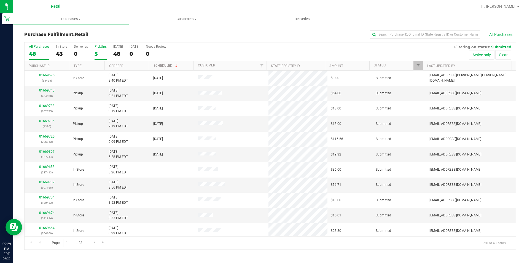
click at [100, 53] on div "5" at bounding box center [101, 54] width 12 height 6
click at [0, 0] on input "PickUps 5" at bounding box center [0, 0] width 0 height 0
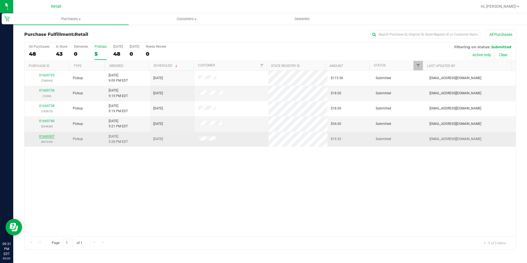
click at [52, 136] on link "01669307" at bounding box center [46, 137] width 15 height 4
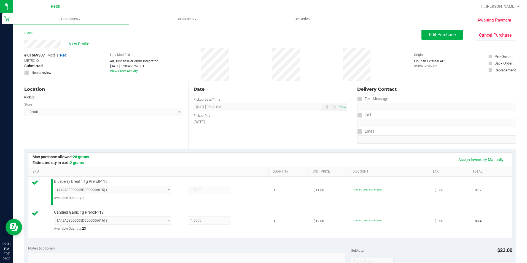
scroll to position [218, 0]
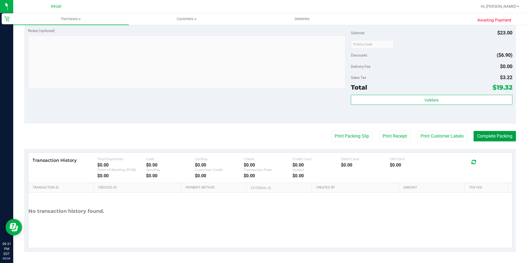
click at [486, 140] on button "Complete Packing" at bounding box center [495, 136] width 42 height 10
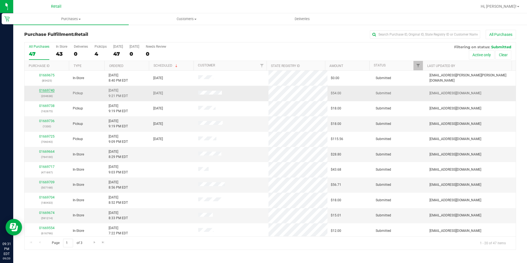
click at [45, 90] on link "01669740" at bounding box center [46, 91] width 15 height 4
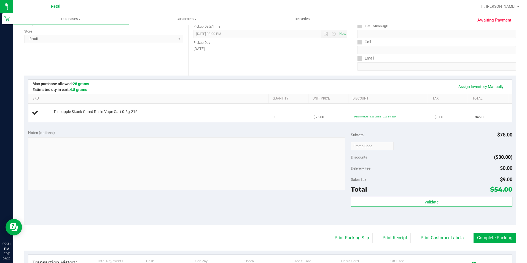
scroll to position [83, 0]
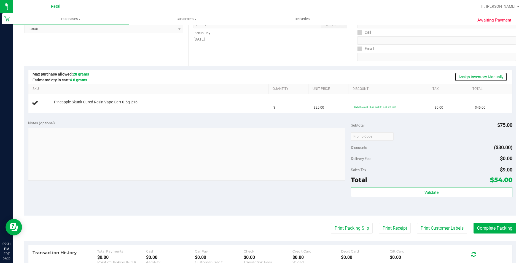
click at [468, 76] on link "Assign Inventory Manually" at bounding box center [481, 76] width 52 height 9
click at [58, 106] on link "Add Package" at bounding box center [64, 106] width 20 height 4
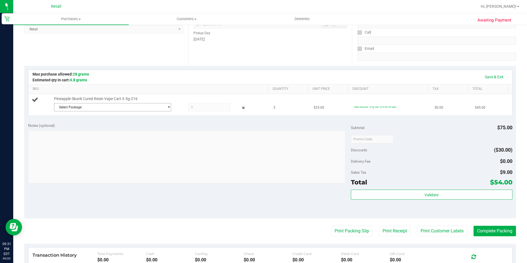
click at [178, 106] on div "Pineapple Skunk Cured Resin Vape Cart 0.5g-216 Select Package 1A42A030000000200…" at bounding box center [158, 104] width 215 height 17
drag, startPoint x: 160, startPoint y: 103, endPoint x: 154, endPoint y: 104, distance: 5.5
click at [154, 104] on span "Select Package" at bounding box center [109, 107] width 110 height 8
click at [138, 128] on span "( [DATE] 0.5G Cartridge Fill (Pineapple Skunk) )" at bounding box center [139, 130] width 69 height 4
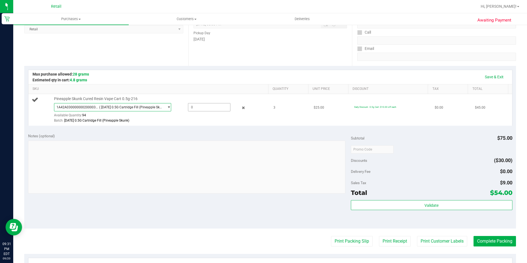
click at [215, 104] on span at bounding box center [209, 107] width 42 height 8
type input "3"
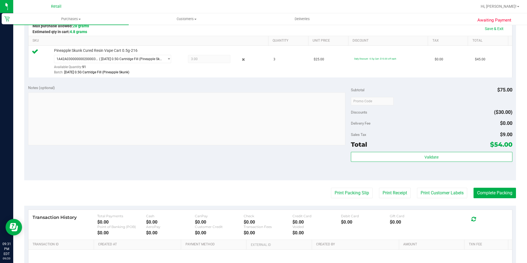
scroll to position [188, 0]
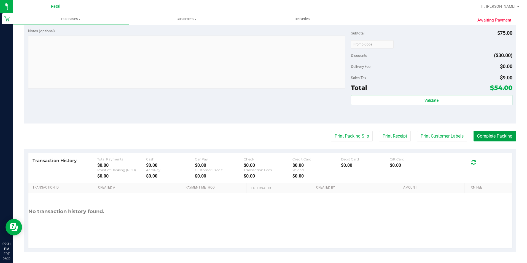
click at [504, 134] on button "Complete Packing" at bounding box center [495, 136] width 42 height 10
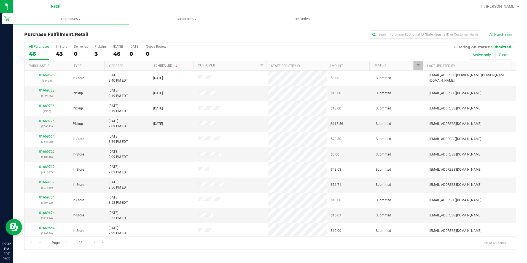
click at [394, 44] on div "All Purchases 46 In Store 43 Deliveries 0 PickUps 3 [DATE] 46 [DATE] 0 Needs Re…" at bounding box center [270, 44] width 491 height 4
click at [397, 36] on input "text" at bounding box center [425, 34] width 110 height 8
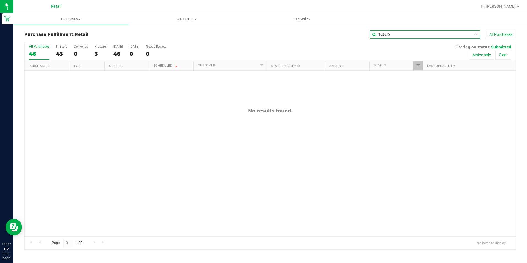
type input "162675"
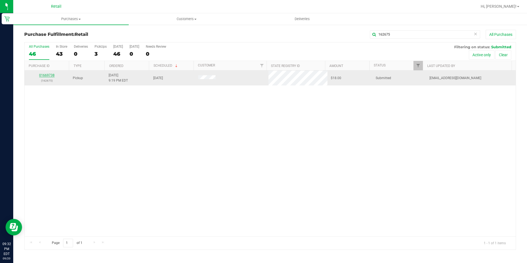
click at [50, 76] on link "01669738" at bounding box center [46, 75] width 15 height 4
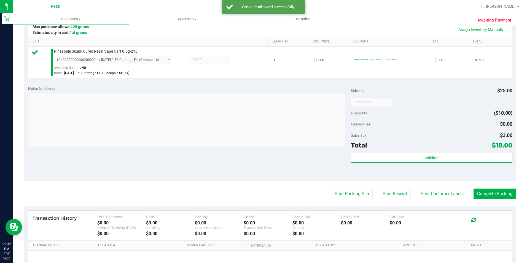
scroll to position [138, 0]
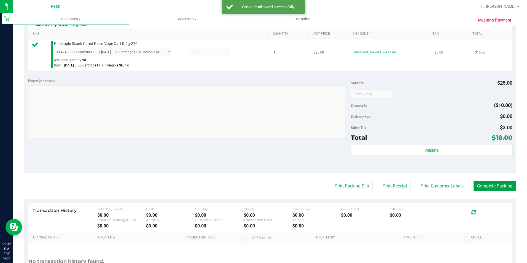
click at [496, 190] on button "Complete Packing" at bounding box center [495, 186] width 42 height 10
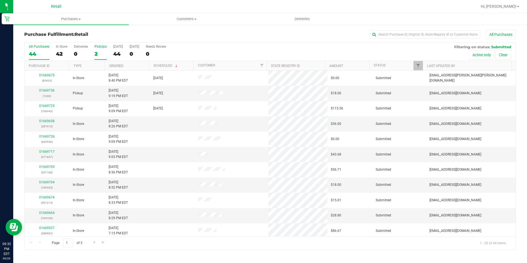
click at [99, 46] on div "PickUps" at bounding box center [101, 47] width 12 height 4
click at [0, 0] on input "PickUps 2" at bounding box center [0, 0] width 0 height 0
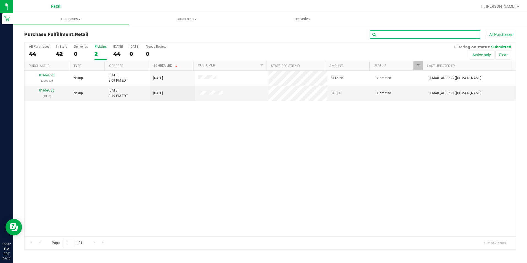
click at [429, 36] on input "text" at bounding box center [425, 34] width 110 height 8
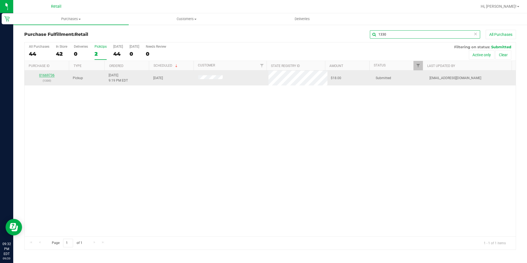
type input "1330"
click at [50, 75] on link "01669736" at bounding box center [46, 75] width 15 height 4
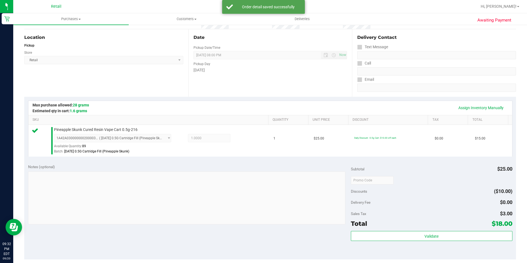
scroll to position [138, 0]
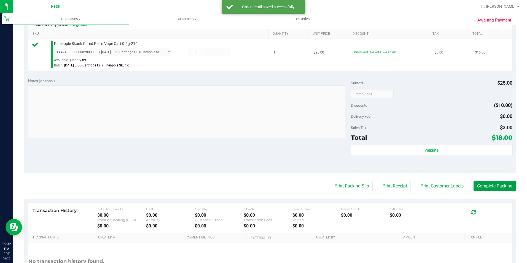
click at [483, 182] on button "Complete Packing" at bounding box center [495, 186] width 42 height 10
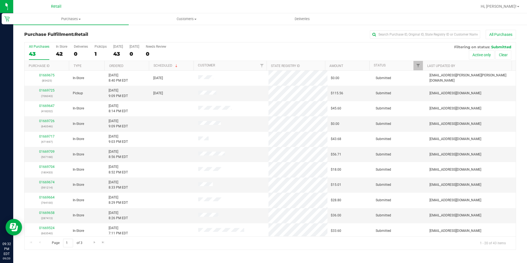
click at [94, 54] on div "All Purchases 43 In Store 42 Deliveries 0 PickUps 1 [DATE] 43 [DATE] 0 Needs Re…" at bounding box center [270, 51] width 491 height 18
click at [95, 54] on div "1" at bounding box center [101, 54] width 12 height 6
click at [0, 0] on input "PickUps 1" at bounding box center [0, 0] width 0 height 0
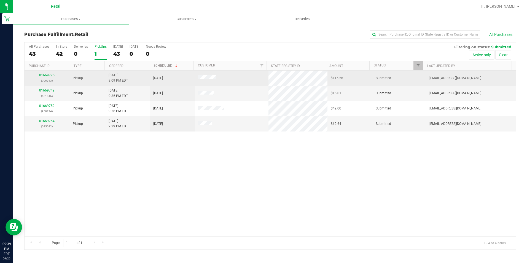
click at [48, 73] on td "01669725 (706043)" at bounding box center [47, 78] width 45 height 15
click at [48, 75] on link "01669725" at bounding box center [46, 75] width 15 height 4
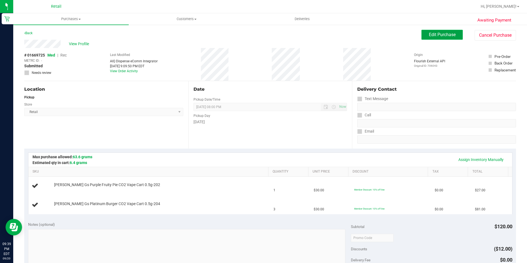
click at [431, 36] on span "Edit Purchase" at bounding box center [442, 34] width 27 height 5
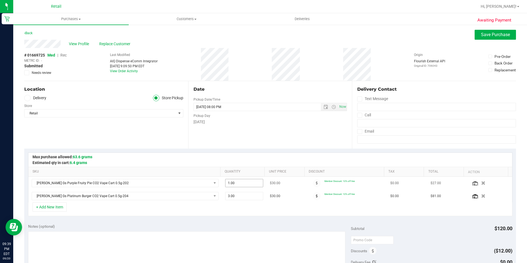
click at [258, 180] on input "1.00" at bounding box center [245, 183] width 38 height 8
click at [256, 180] on input "1" at bounding box center [245, 183] width 38 height 8
click at [479, 183] on button "button" at bounding box center [483, 182] width 9 height 5
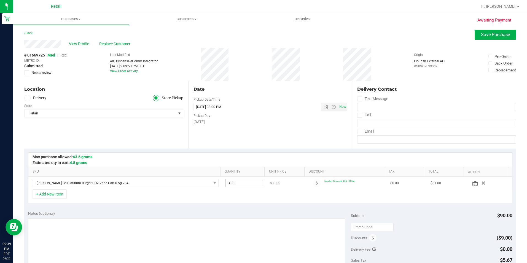
click at [248, 185] on input "3.00" at bounding box center [245, 183] width 38 height 8
click at [248, 185] on span "3.00 3" at bounding box center [244, 183] width 38 height 8
click at [248, 185] on input "3" at bounding box center [245, 183] width 38 height 8
type input "4"
click at [499, 43] on div "View Profile Replace Customer" at bounding box center [270, 44] width 492 height 8
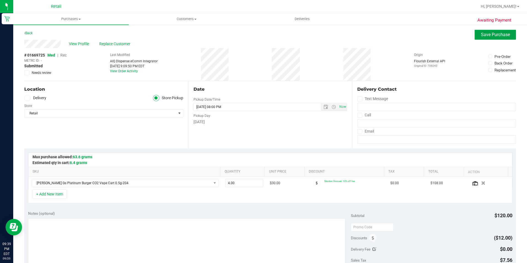
click at [498, 33] on span "Save Purchase" at bounding box center [495, 34] width 29 height 5
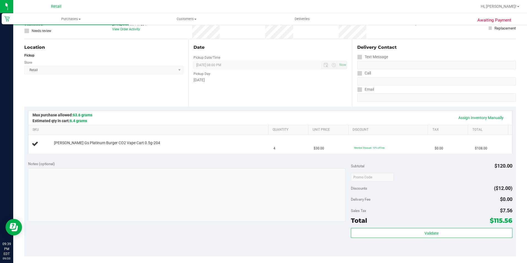
scroll to position [55, 0]
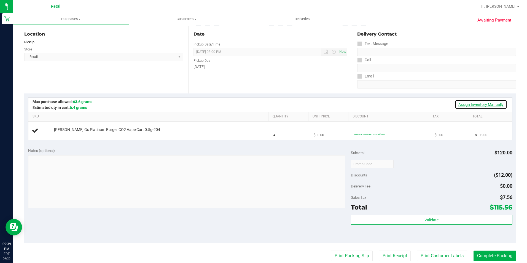
drag, startPoint x: 475, startPoint y: 103, endPoint x: 469, endPoint y: 103, distance: 5.5
click at [475, 103] on link "Assign Inventory Manually" at bounding box center [481, 104] width 52 height 9
click at [70, 133] on link "Add Package" at bounding box center [64, 134] width 20 height 4
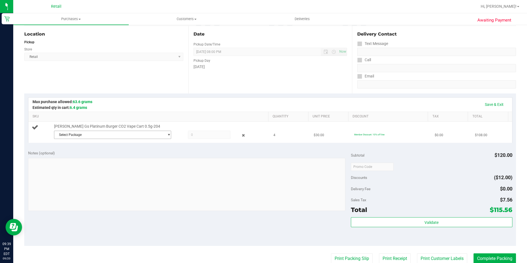
click at [81, 133] on span "Select Package" at bounding box center [109, 135] width 110 height 8
click at [92, 154] on li "1A42A03000002BE000011358 ( 0806251 )" at bounding box center [111, 158] width 115 height 8
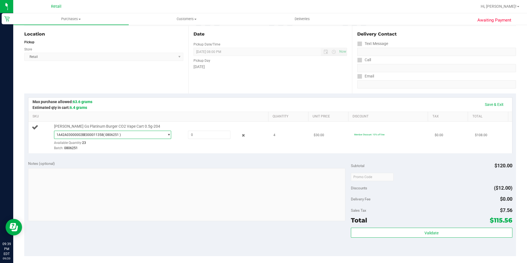
click at [196, 128] on div "[PERSON_NAME] Gs Platinum Burger CO2 Vape Cart 0.5g-204 1A42A03000002BE00001135…" at bounding box center [158, 137] width 215 height 27
click at [198, 135] on span at bounding box center [209, 135] width 42 height 8
click at [198, 135] on input "text" at bounding box center [209, 135] width 42 height 8
type input "4"
click at [492, 102] on link "Save & Exit" at bounding box center [494, 104] width 26 height 9
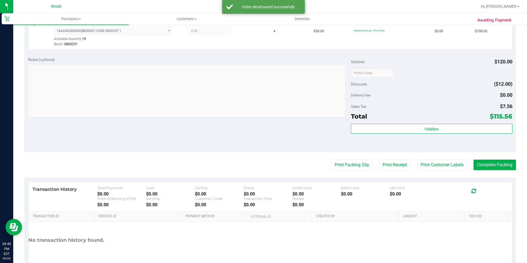
scroll to position [165, 0]
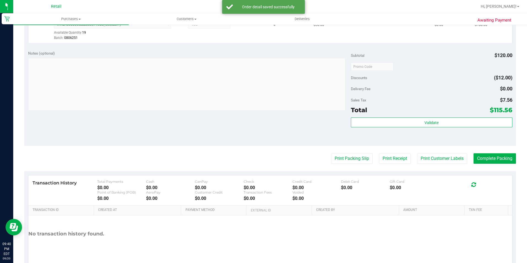
click at [490, 165] on purchase-details "Back Edit Purchase Cancel Purchase View Profile # 01669725 Med | Rec METRC ID: …" at bounding box center [270, 69] width 492 height 410
click at [489, 159] on button "Complete Packing" at bounding box center [495, 158] width 42 height 10
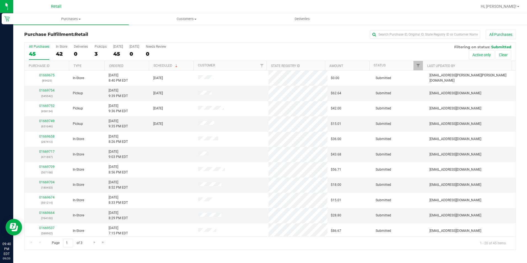
click at [419, 241] on div "Page 1 of 3 1 - 20 of 45 items" at bounding box center [270, 242] width 491 height 13
click at [96, 48] on div "PickUps" at bounding box center [101, 47] width 12 height 4
click at [0, 0] on input "PickUps 3" at bounding box center [0, 0] width 0 height 0
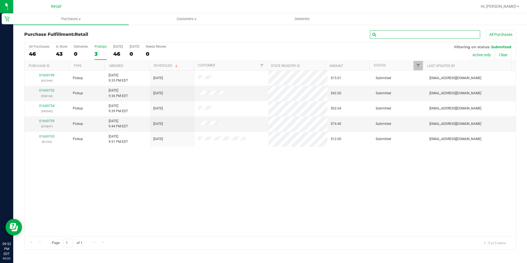
click at [421, 33] on input "text" at bounding box center [425, 34] width 110 height 8
type input "375847"
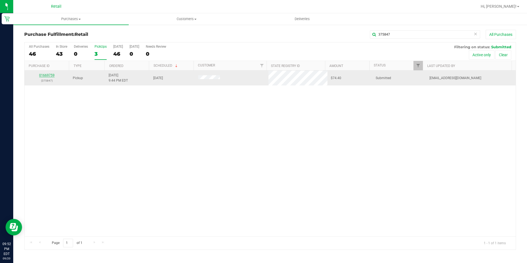
click at [51, 75] on link "01669759" at bounding box center [46, 75] width 15 height 4
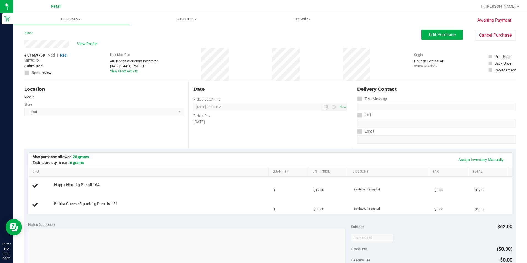
click at [100, 119] on div "Location Pickup Store Retail Select Store Retail" at bounding box center [106, 115] width 164 height 68
click at [227, 169] on th "SKU" at bounding box center [148, 172] width 240 height 10
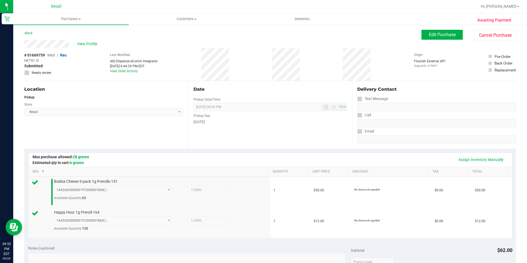
scroll to position [218, 0]
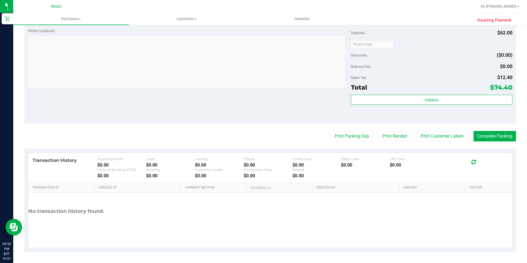
click at [496, 127] on purchase-details "Back Edit Purchase Cancel Purchase View Profile # 01669759 Med | Rec METRC ID: …" at bounding box center [270, 32] width 492 height 440
click at [495, 137] on button "Complete Packing" at bounding box center [495, 136] width 42 height 10
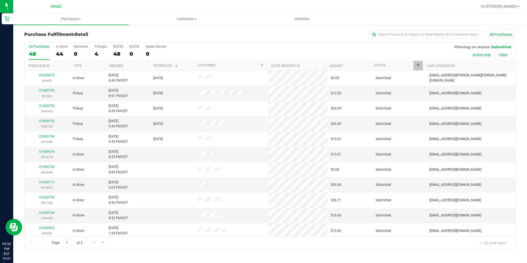
click at [385, 40] on div "Purchase Fulfillment: Retail All Purchases" at bounding box center [270, 36] width 492 height 12
click at [389, 34] on input "text" at bounding box center [425, 34] width 110 height 8
type input "545542"
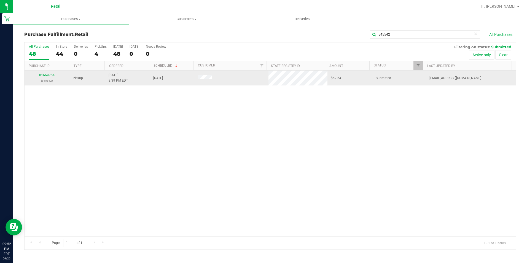
click at [52, 74] on link "01669754" at bounding box center [46, 75] width 15 height 4
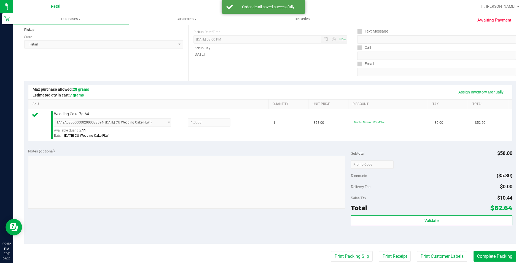
scroll to position [165, 0]
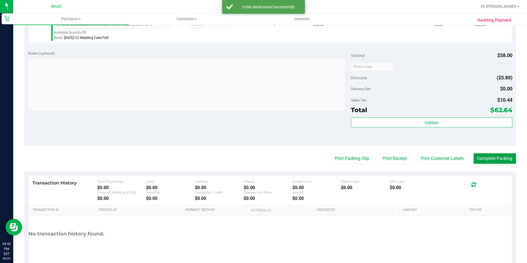
click at [485, 158] on button "Complete Packing" at bounding box center [495, 158] width 42 height 10
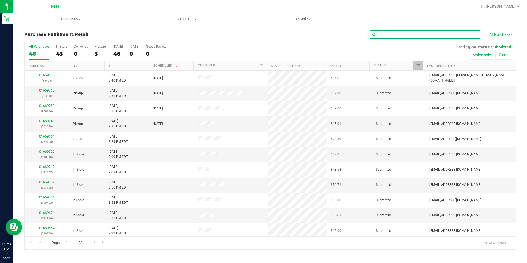
click at [448, 34] on input "text" at bounding box center [425, 34] width 110 height 8
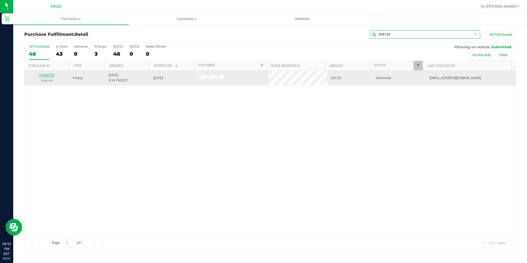
type input "958134"
click at [46, 74] on link "01669752" at bounding box center [46, 75] width 15 height 4
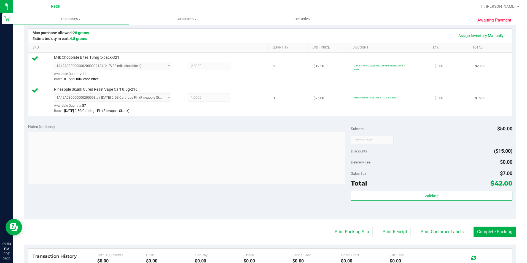
scroll to position [138, 0]
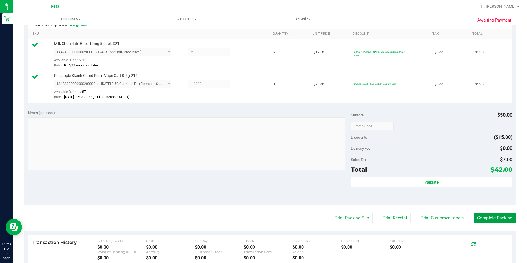
click at [490, 216] on button "Complete Packing" at bounding box center [495, 218] width 42 height 10
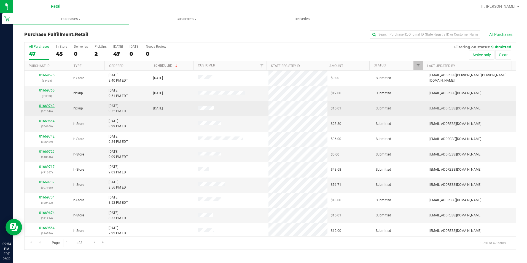
click at [47, 108] on link "01669749" at bounding box center [46, 106] width 15 height 4
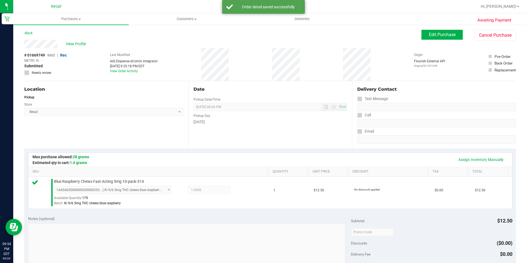
scroll to position [110, 0]
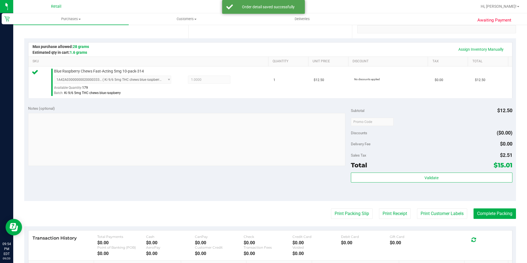
click at [497, 221] on purchase-details "Back Edit Purchase Cancel Purchase View Profile # 01669749 Med | Rec METRC ID: …" at bounding box center [270, 124] width 492 height 410
click at [497, 217] on button "Complete Packing" at bounding box center [495, 213] width 42 height 10
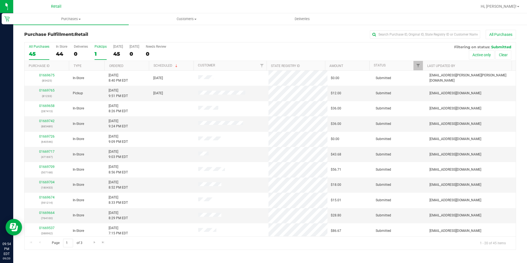
click at [96, 53] on div "1" at bounding box center [101, 54] width 12 height 6
click at [0, 0] on input "PickUps 1" at bounding box center [0, 0] width 0 height 0
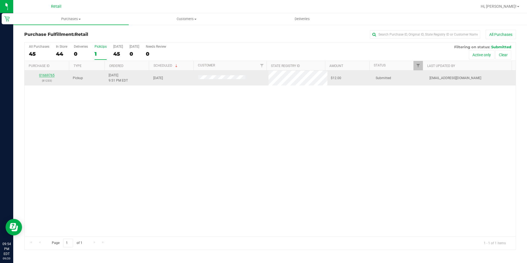
click at [40, 74] on link "01669765" at bounding box center [46, 75] width 15 height 4
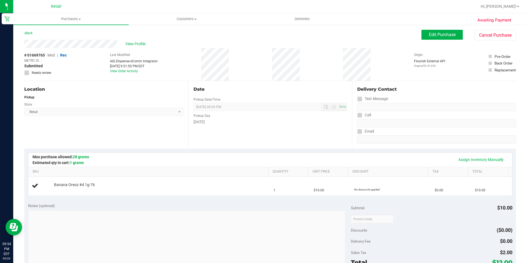
click at [125, 110] on span "Retail Select Store Retail" at bounding box center [103, 112] width 159 height 8
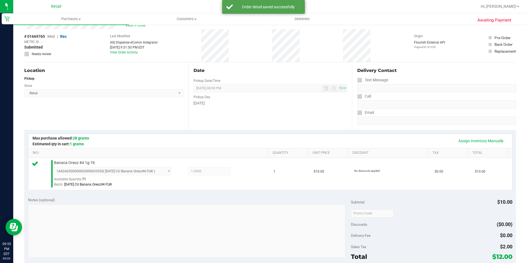
scroll to position [28, 0]
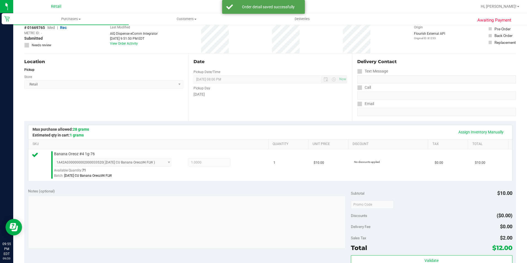
click at [386, 232] on div "Subtotal $10.00 Discounts ($0.00) Delivery Fee $0.00 Sales Tax $2.00 Total $12.…" at bounding box center [432, 234] width 162 height 92
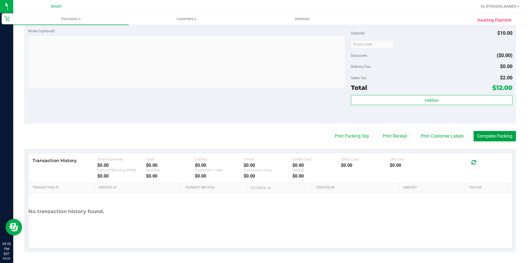
click at [489, 136] on button "Complete Packing" at bounding box center [495, 136] width 42 height 10
